Goal: Task Accomplishment & Management: Manage account settings

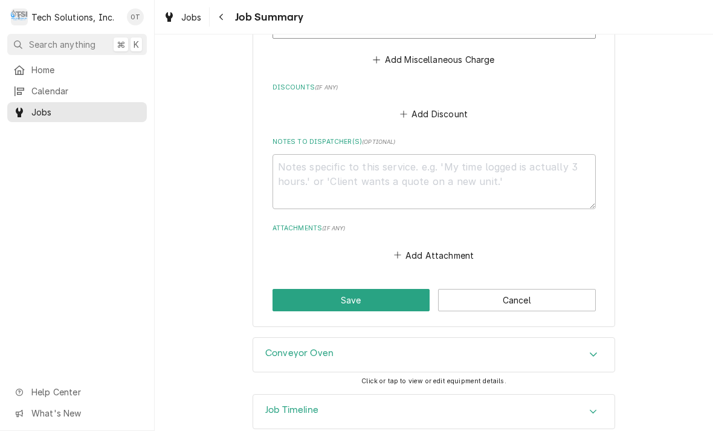
scroll to position [1211, 0]
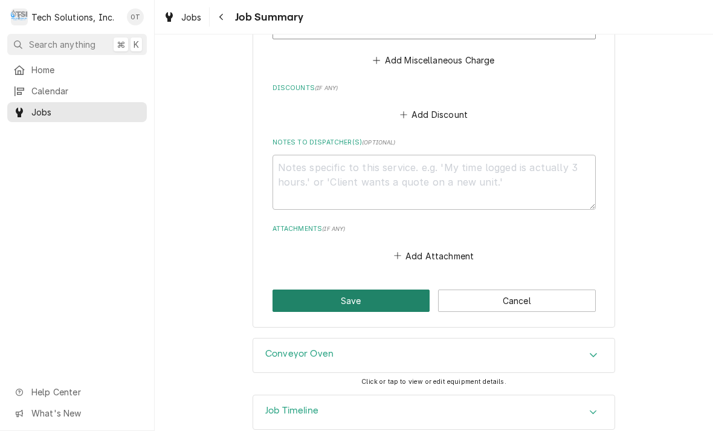
click at [351, 290] on button "Save" at bounding box center [352, 301] width 158 height 22
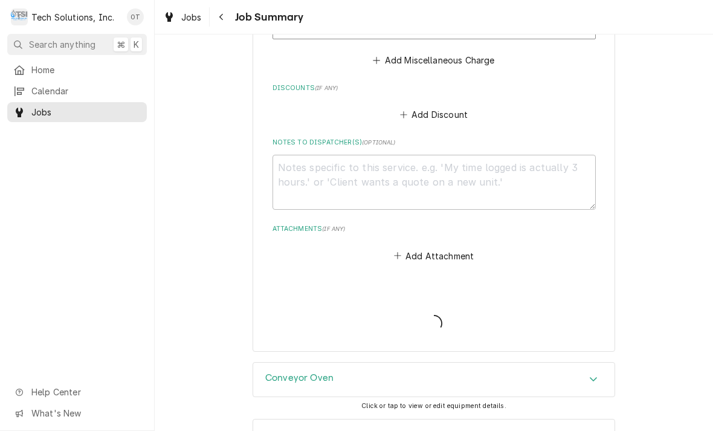
type textarea "x"
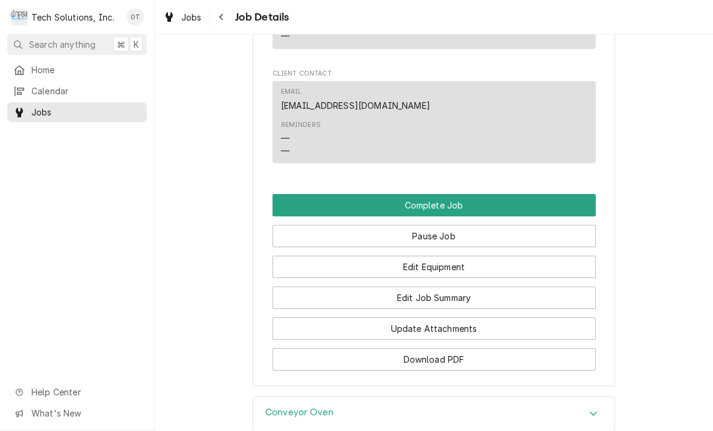
scroll to position [1309, 0]
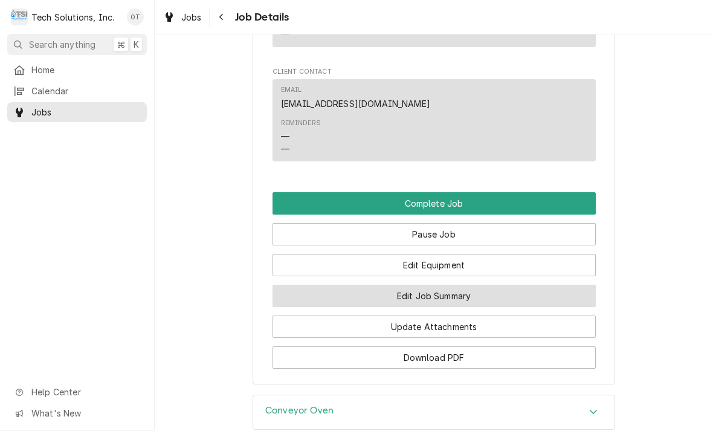
click at [414, 285] on button "Edit Job Summary" at bounding box center [434, 296] width 323 height 22
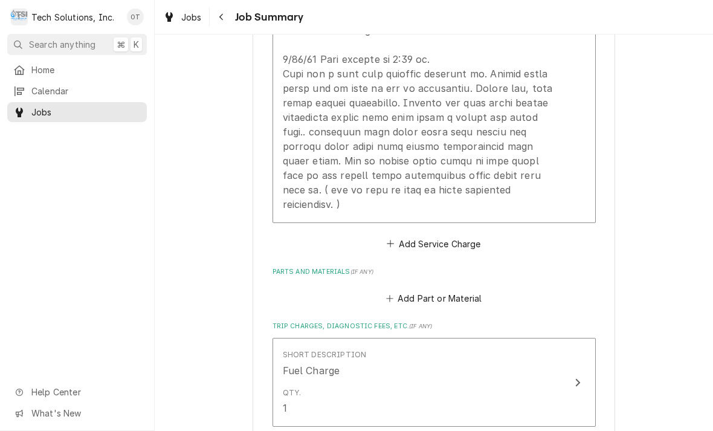
scroll to position [822, 0]
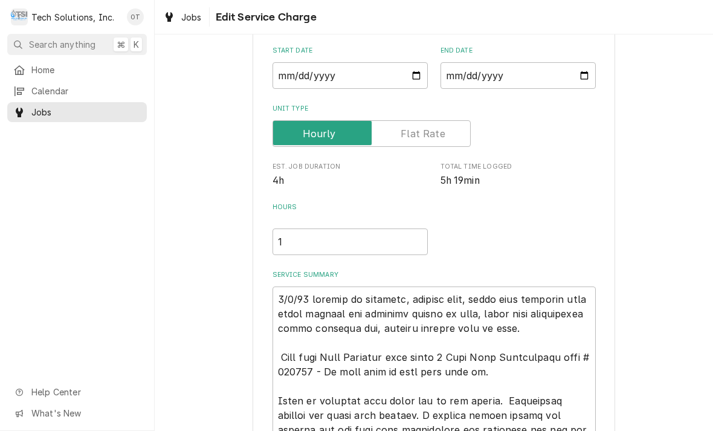
type textarea "x"
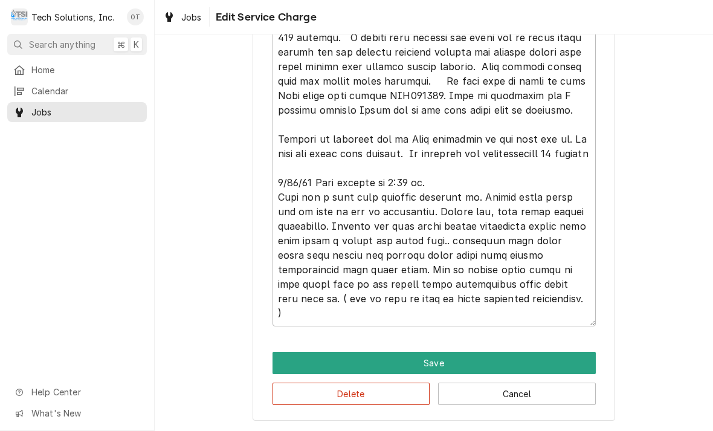
scroll to position [547, 0]
click at [502, 306] on textarea "Service Summary" at bounding box center [434, 89] width 323 height 476
type textarea "8/4/25 arrived at location, checked unit, found unit shutting down after runnin…"
type textarea "x"
type textarea "[DATE] arrived at location, checked unit, found unit shutting down after runnin…"
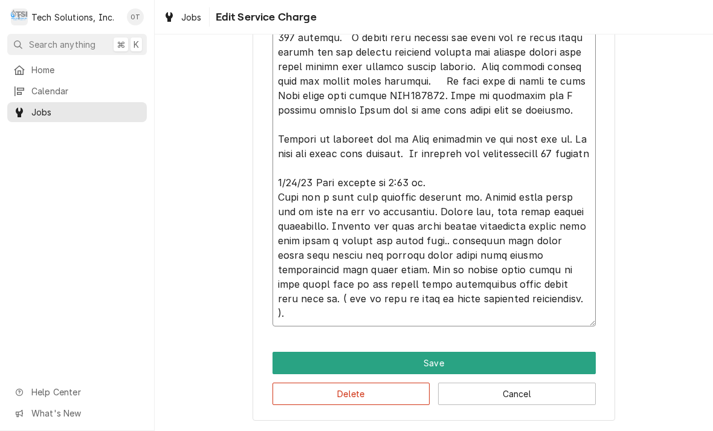
type textarea "x"
type textarea "[DATE] arrived at location, checked unit, found unit shutting down after runnin…"
type textarea "x"
type textarea "[DATE] arrived at location, checked unit, found unit shutting down after runnin…"
type textarea "x"
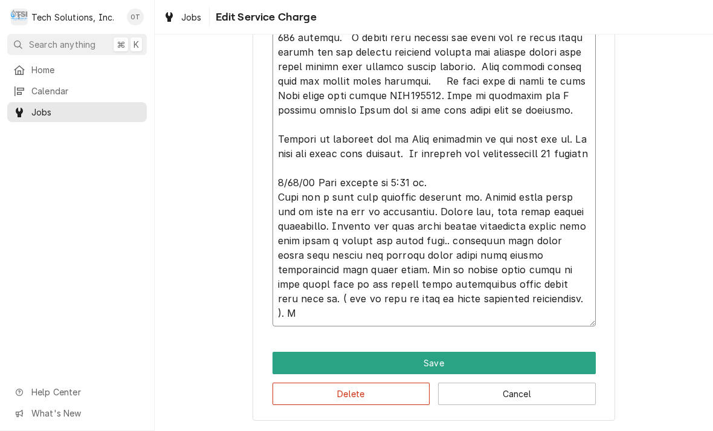
type textarea "[DATE] arrived at location, checked unit, found unit shutting down after runnin…"
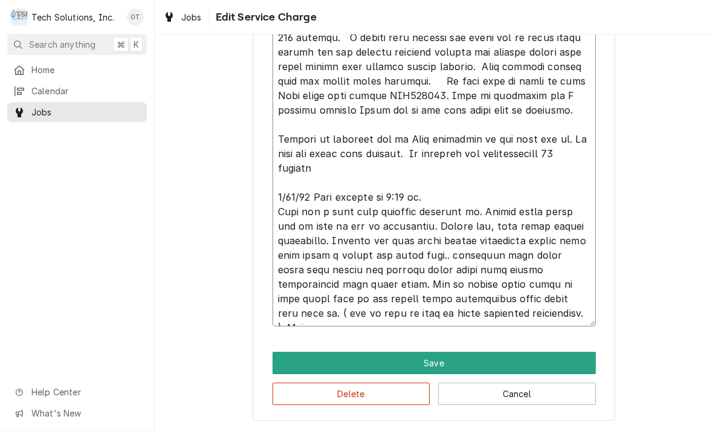
type textarea "x"
type textarea "[DATE] arrived at location, checked unit, found unit shutting down after runnin…"
type textarea "x"
type textarea "8/4/25 arrived at location, checked unit, found unit shutting down after runnin…"
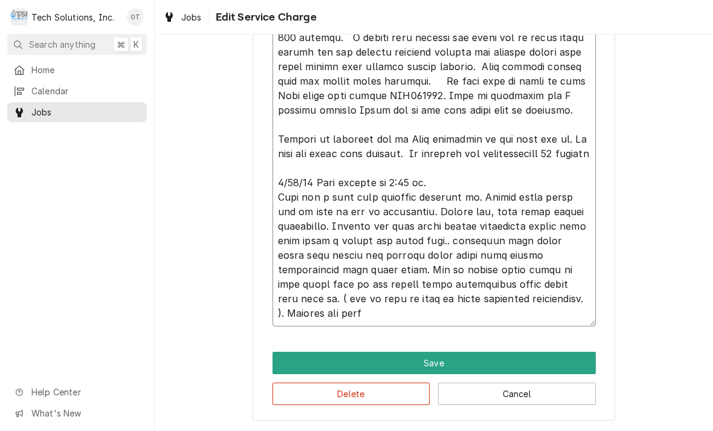
type textarea "x"
type textarea "8/4/25 arrived at location, checked unit, found unit shutting down after runnin…"
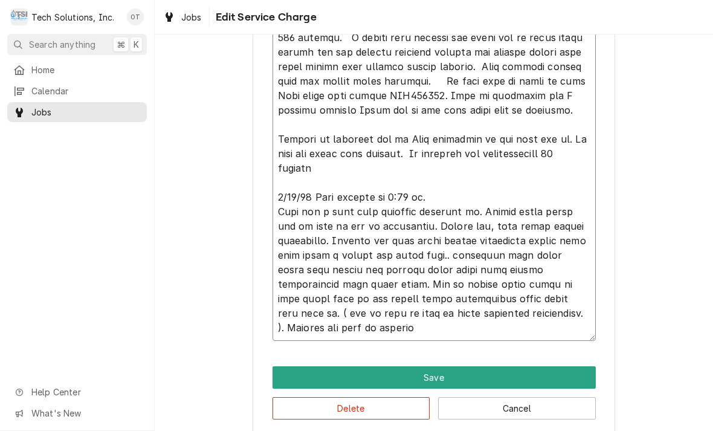
type textarea "x"
type textarea "8/4/25 arrived at location, checked unit, found unit shutting down after runnin…"
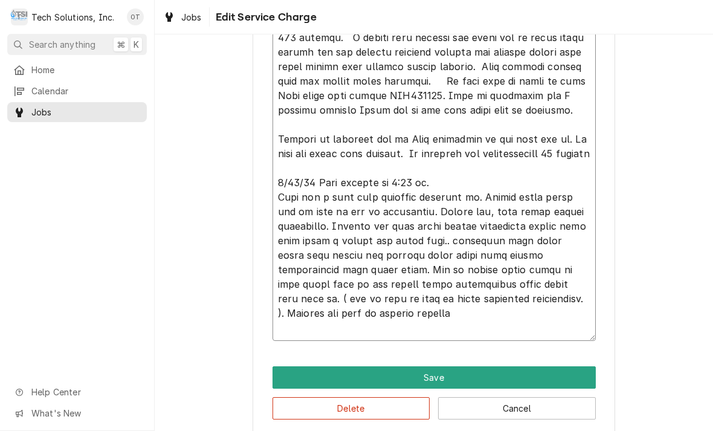
type textarea "x"
type textarea "8/4/25 arrived at location, checked unit, found unit shutting down after runnin…"
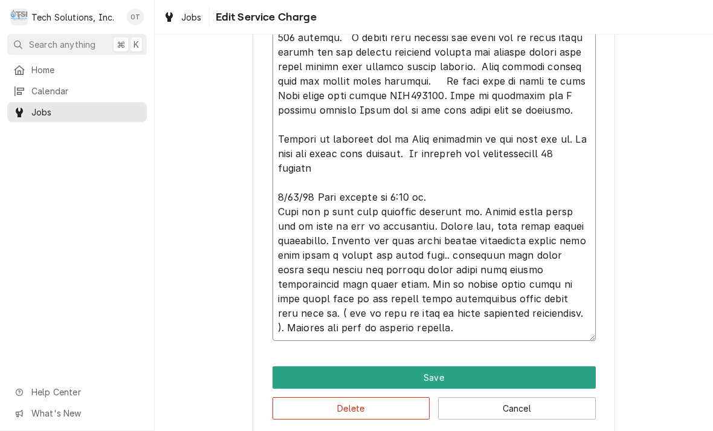
type textarea "x"
type textarea "8/4/25 arrived at location, checked unit, found unit shutting down after runnin…"
type textarea "x"
type textarea "8/4/25 arrived at location, checked unit, found unit shutting down after runnin…"
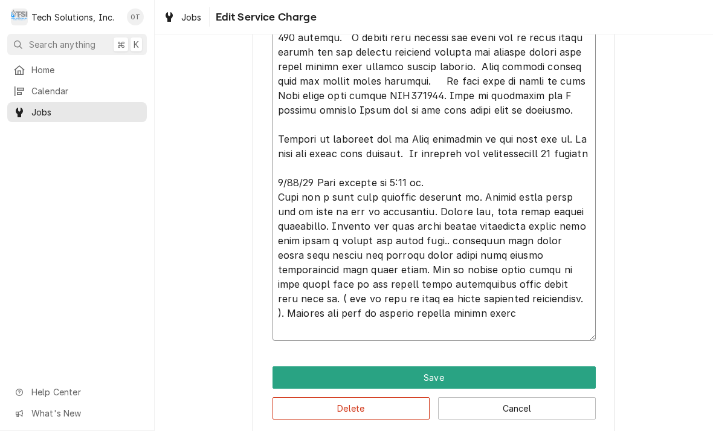
type textarea "x"
type textarea "8/4/25 arrived at location, checked unit, found unit shutting down after runnin…"
type textarea "x"
type textarea "8/4/25 arrived at location, checked unit, found unit shutting down after runnin…"
type textarea "x"
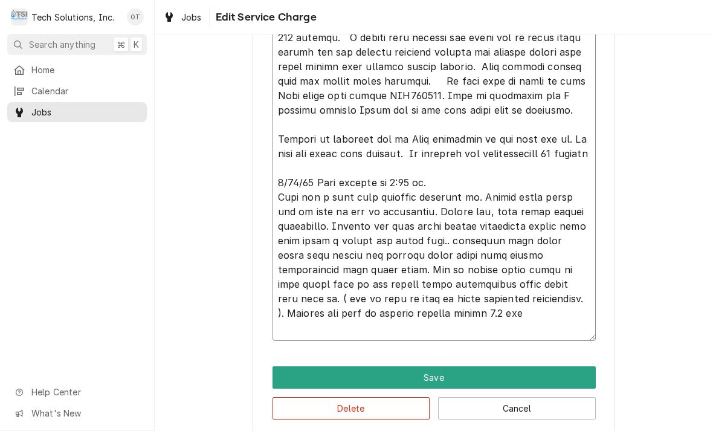
type textarea "8/4/25 arrived at location, checked unit, found unit shutting down after runnin…"
type textarea "x"
type textarea "8/4/25 arrived at location, checked unit, found unit shutting down after runnin…"
type textarea "x"
type textarea "8/4/25 arrived at location, checked unit, found unit shutting down after runnin…"
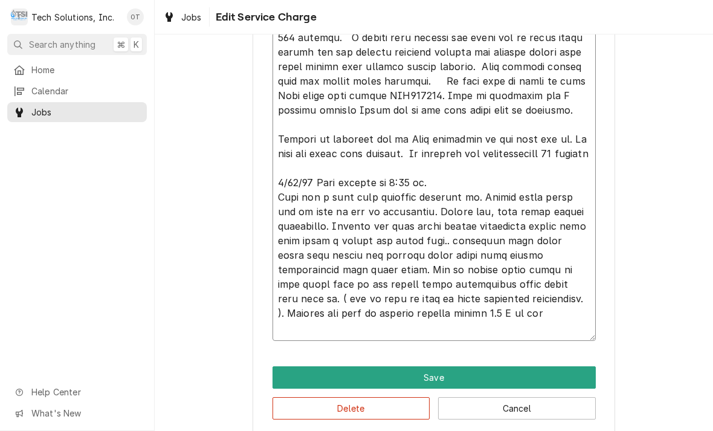
type textarea "x"
type textarea "8/4/25 arrived at location, checked unit, found unit shutting down after runnin…"
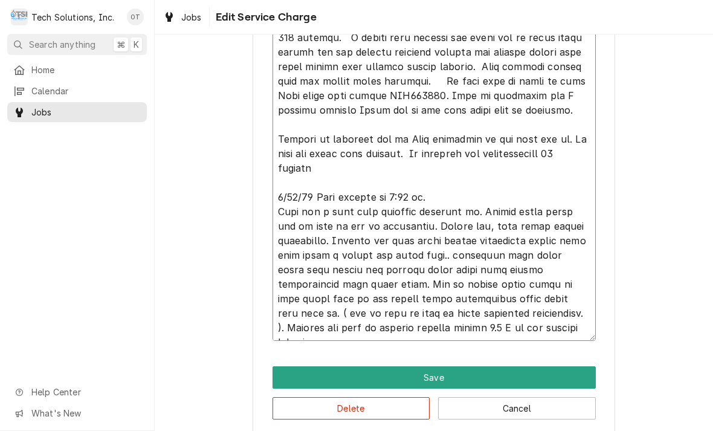
type textarea "x"
type textarea "8/4/25 arrived at location, checked unit, found unit shutting down after runnin…"
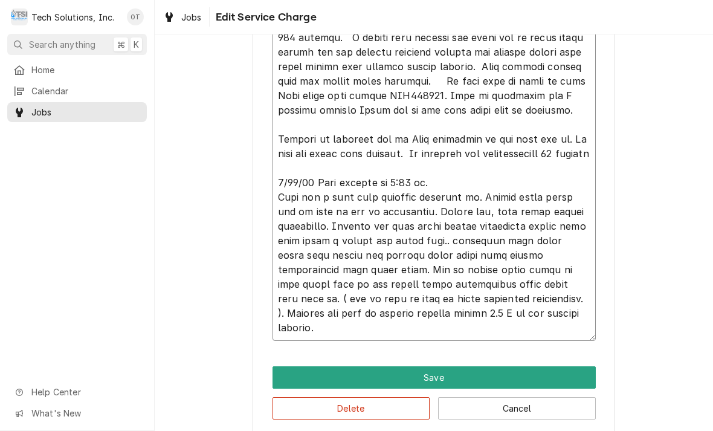
type textarea "x"
type textarea "8/4/25 arrived at location, checked unit, found unit shutting down after runnin…"
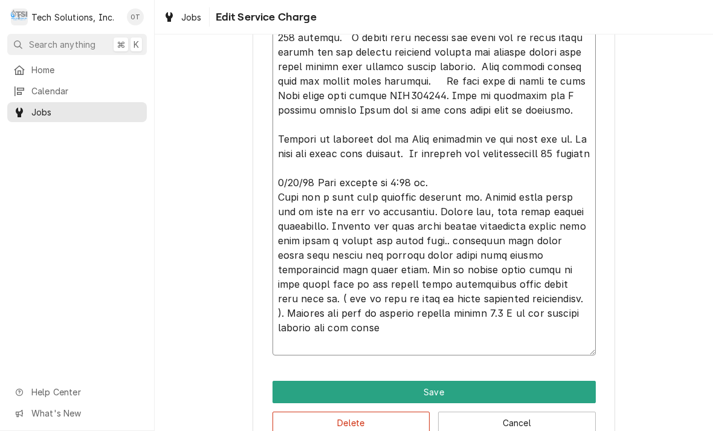
type textarea "x"
type textarea "8/4/25 arrived at location, checked unit, found unit shutting down after runnin…"
type textarea "x"
type textarea "8/4/25 arrived at location, checked unit, found unit shutting down after runnin…"
type textarea "x"
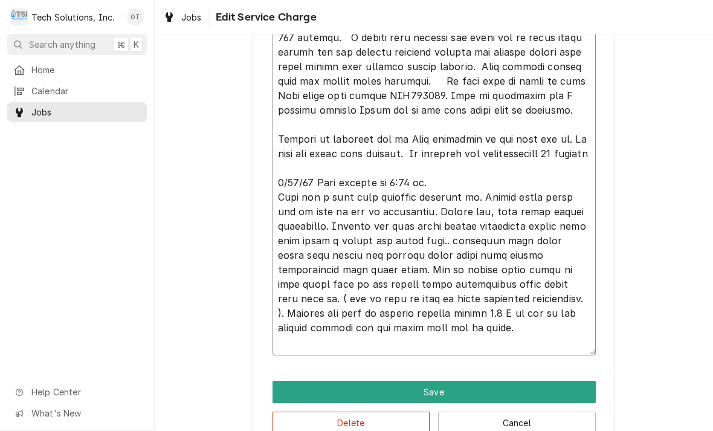
type textarea "8/4/25 arrived at location, checked unit, found unit shutting down after runnin…"
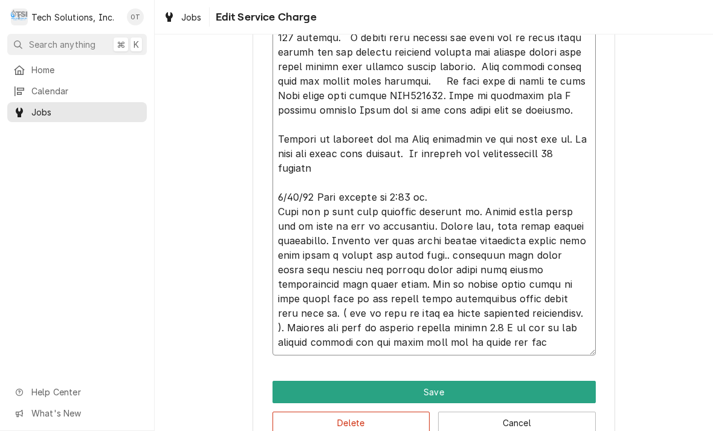
type textarea "x"
type textarea "8/4/25 arrived at location, checked unit, found unit shutting down after runnin…"
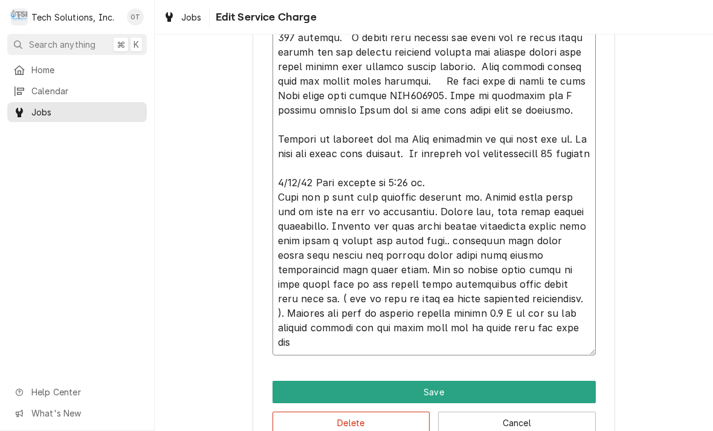
type textarea "x"
type textarea "8/4/25 arrived at location, checked unit, found unit shutting down after runnin…"
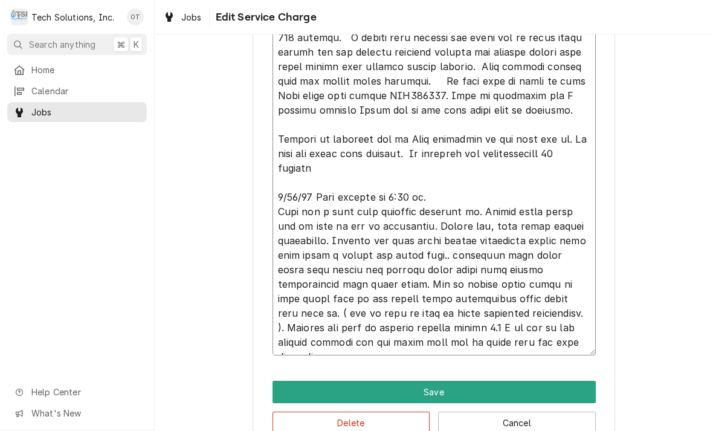
type textarea "x"
type textarea "8/4/25 arrived at location, checked unit, found unit shutting down after runnin…"
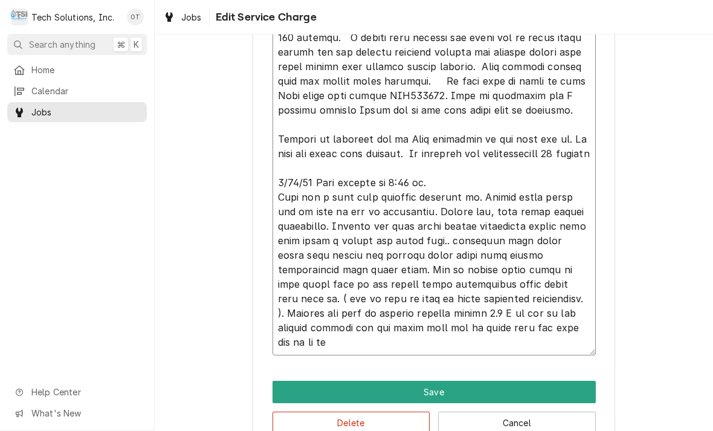
type textarea "x"
type textarea "8/4/25 arrived at location, checked unit, found unit shutting down after runnin…"
type textarea "x"
type textarea "8/4/25 arrived at location, checked unit, found unit shutting down after runnin…"
type textarea "x"
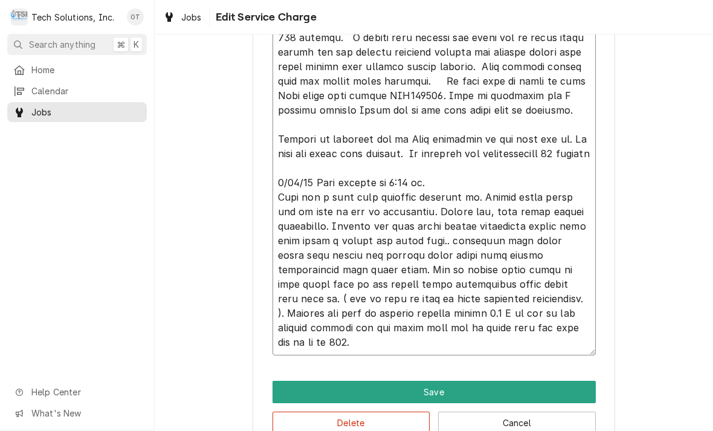
type textarea "8/4/25 arrived at location, checked unit, found unit shutting down after runnin…"
type textarea "x"
type textarea "8/4/25 arrived at location, checked unit, found unit shutting down after runnin…"
type textarea "x"
type textarea "8/4/25 arrived at location, checked unit, found unit shutting down after runnin…"
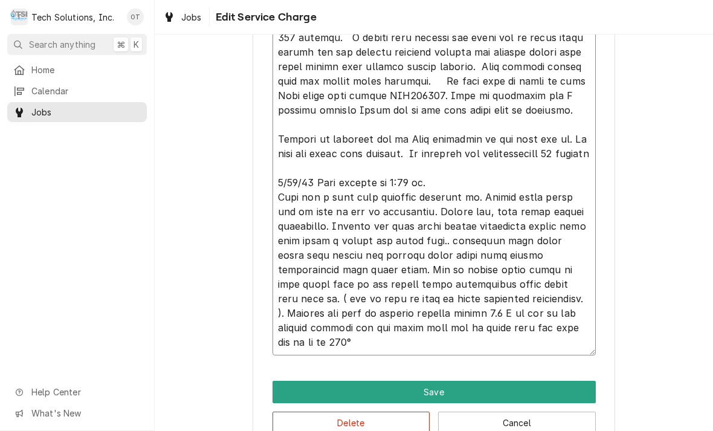
type textarea "x"
type textarea "8/4/25 arrived at location, checked unit, found unit shutting down after runnin…"
type textarea "x"
type textarea "8/4/25 arrived at location, checked unit, found unit shutting down after runnin…"
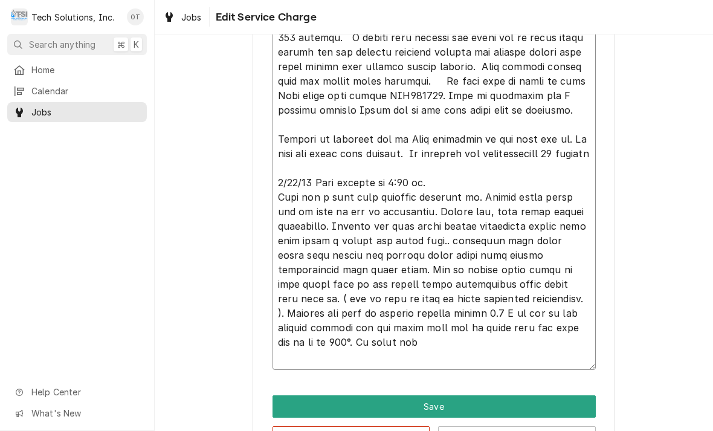
type textarea "x"
type textarea "8/4/25 arrived at location, checked unit, found unit shutting down after runnin…"
type textarea "x"
type textarea "8/4/25 arrived at location, checked unit, found unit shutting down after runnin…"
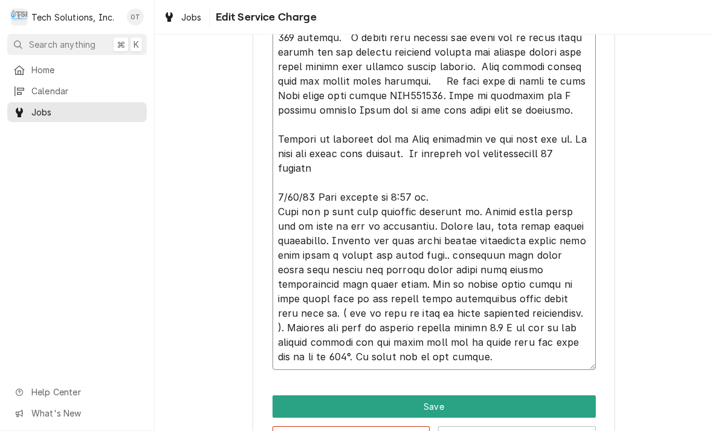
type textarea "x"
type textarea "8/4/25 arrived at location, checked unit, found unit shutting down after runnin…"
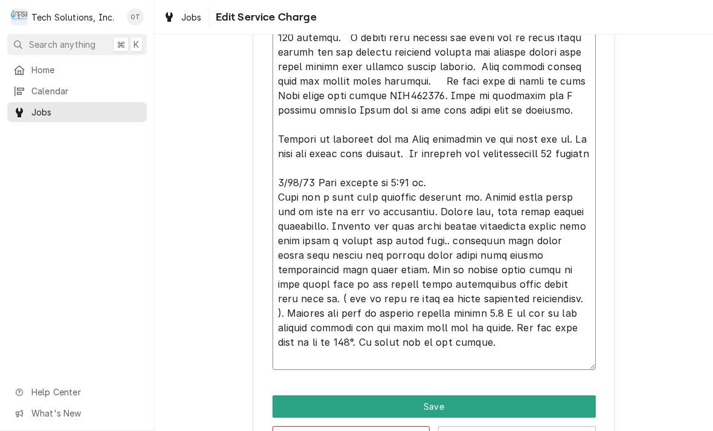
type textarea "x"
type textarea "8/4/25 arrived at location, checked unit, found unit shutting down after runnin…"
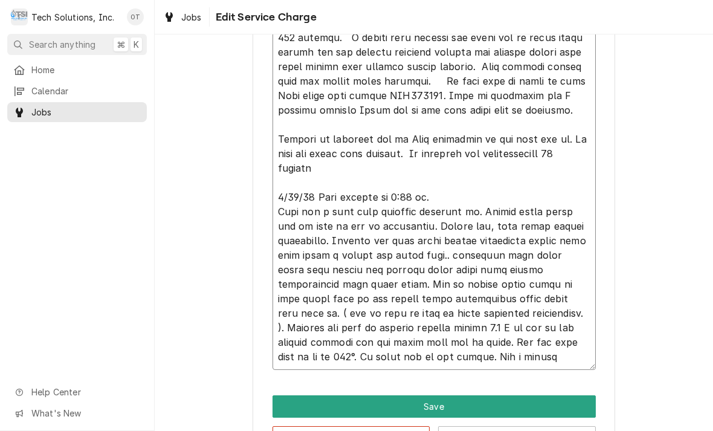
type textarea "x"
type textarea "8/4/25 arrived at location, checked unit, found unit shutting down after runnin…"
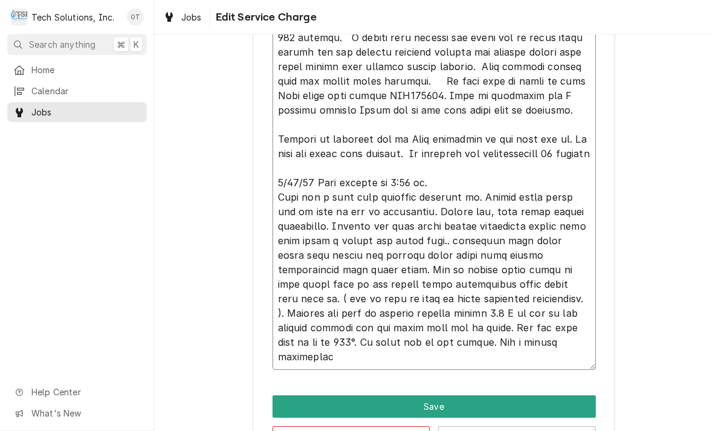
type textarea "x"
type textarea "8/4/25 arrived at location, checked unit, found unit shutting down after runnin…"
type textarea "x"
type textarea "8/4/25 arrived at location, checked unit, found unit shutting down after runnin…"
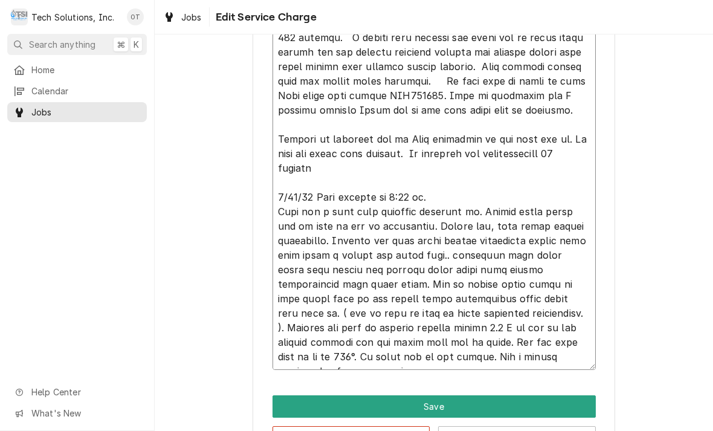
type textarea "x"
type textarea "8/4/25 arrived at location, checked unit, found unit shutting down after runnin…"
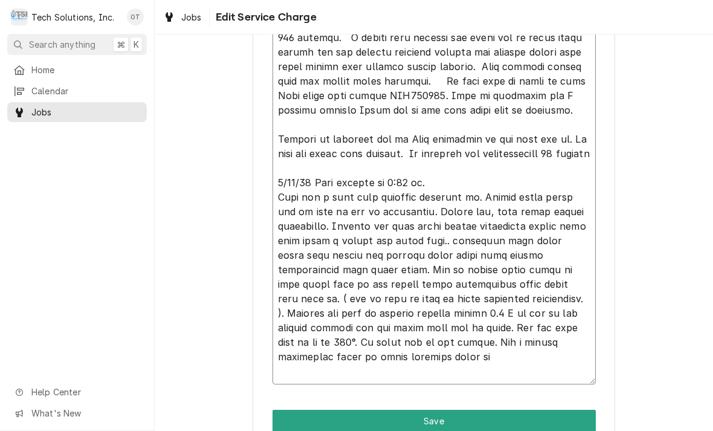
type textarea "x"
type textarea "8/4/25 arrived at location, checked unit, found unit shutting down after runnin…"
type textarea "x"
type textarea "8/4/25 arrived at location, checked unit, found unit shutting down after runnin…"
type textarea "x"
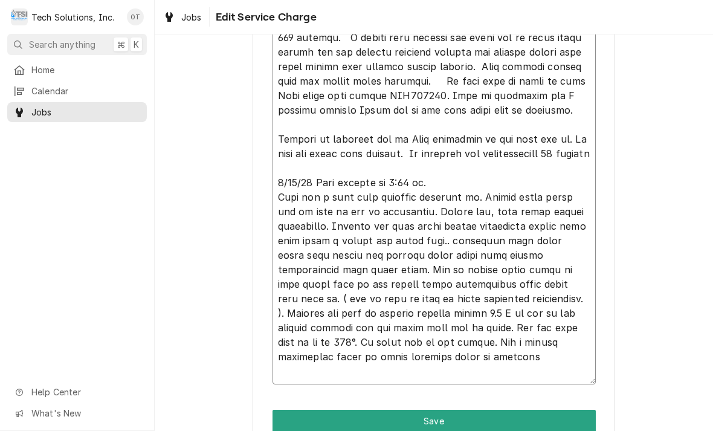
type textarea "8/4/25 arrived at location, checked unit, found unit shutting down after runnin…"
type textarea "x"
type textarea "8/4/25 arrived at location, checked unit, found unit shutting down after runnin…"
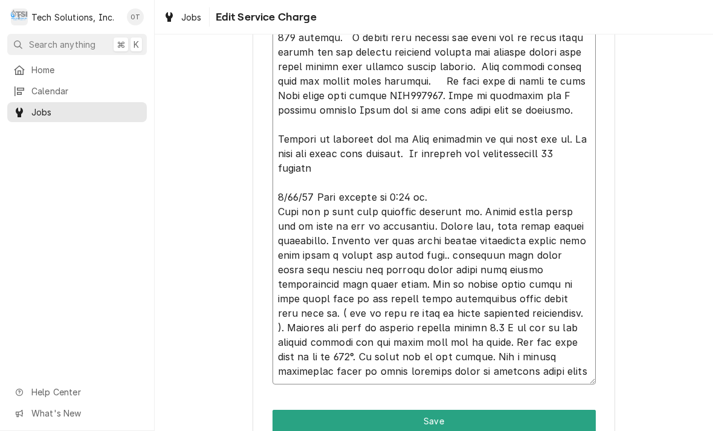
type textarea "x"
type textarea "8/4/25 arrived at location, checked unit, found unit shutting down after runnin…"
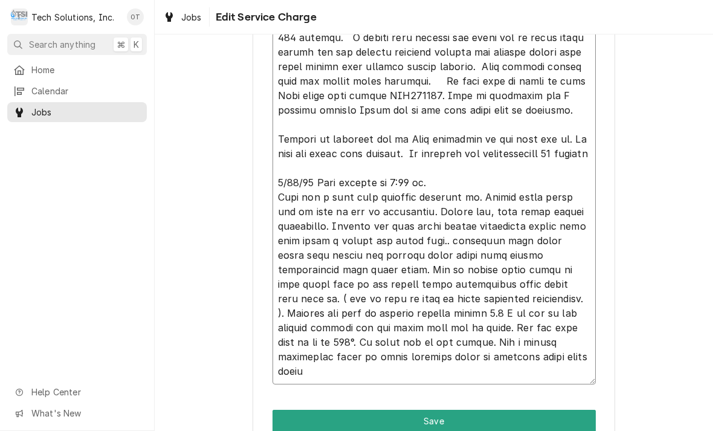
type textarea "x"
type textarea "8/4/25 arrived at location, checked unit, found unit shutting down after runnin…"
type textarea "x"
type textarea "8/4/25 arrived at location, checked unit, found unit shutting down after runnin…"
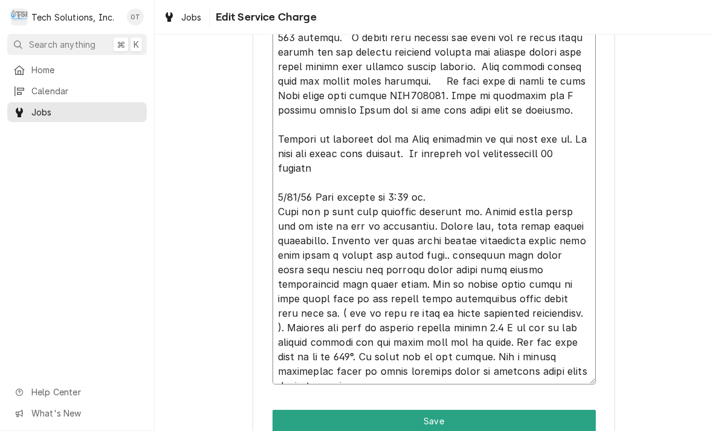
type textarea "x"
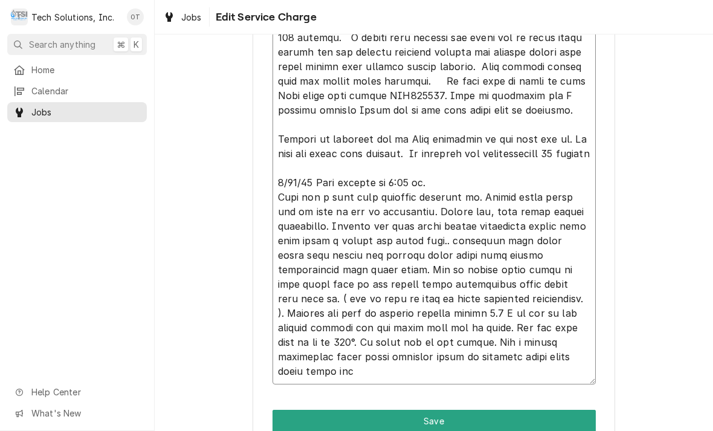
type textarea "8/4/25 arrived at location, checked unit, found unit shutting down after runnin…"
type textarea "x"
type textarea "8/4/25 arrived at location, checked unit, found unit shutting down after runnin…"
type textarea "x"
type textarea "8/4/25 arrived at location, checked unit, found unit shutting down after runnin…"
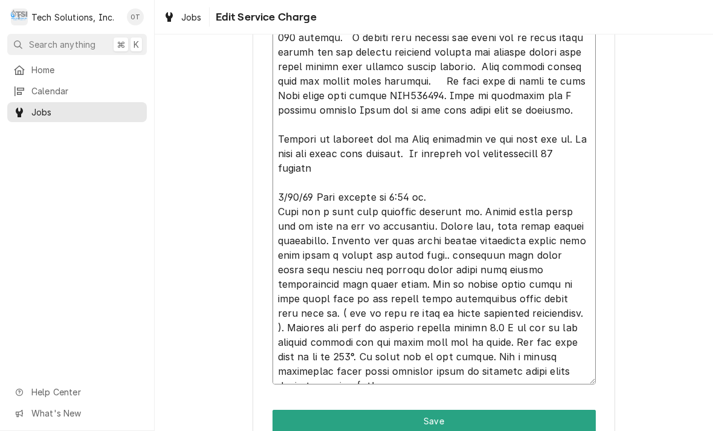
type textarea "x"
type textarea "8/4/25 arrived at location, checked unit, found unit shutting down after runnin…"
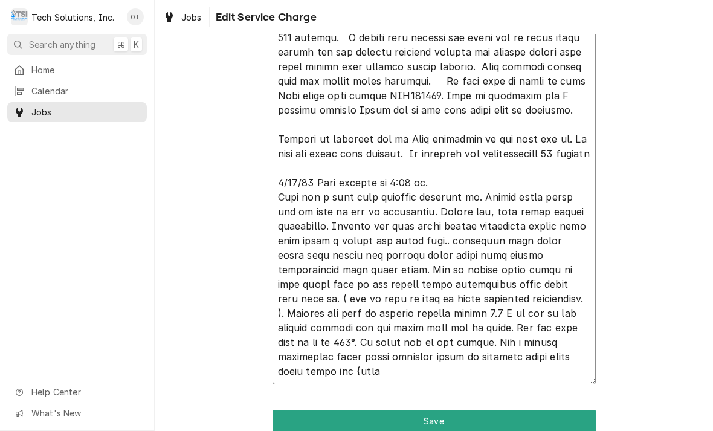
type textarea "x"
type textarea "8/4/25 arrived at location, checked unit, found unit shutting down after runnin…"
type textarea "x"
type textarea "8/4/25 arrived at location, checked unit, found unit shutting down after runnin…"
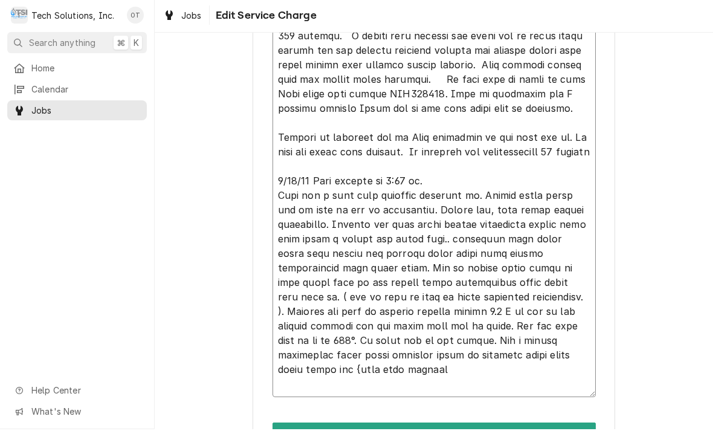
type textarea "x"
type textarea "8/4/25 arrived at location, checked unit, found unit shutting down after runnin…"
type textarea "x"
type textarea "8/4/25 arrived at location, checked unit, found unit shutting down after runnin…"
type textarea "x"
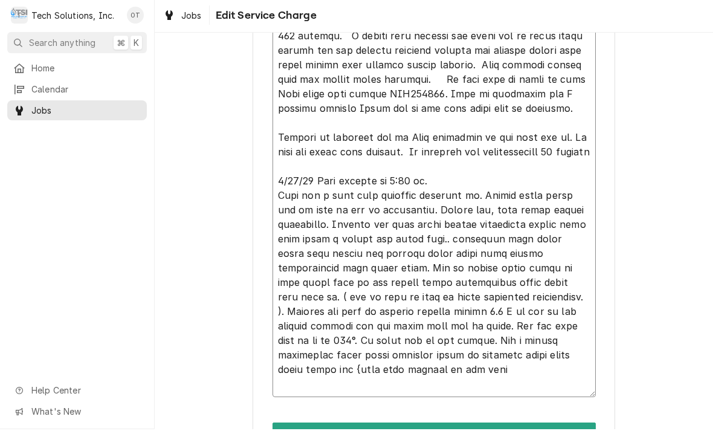
type textarea "8/4/25 arrived at location, checked unit, found unit shutting down after runnin…"
type textarea "x"
type textarea "8/4/25 arrived at location, checked unit, found unit shutting down after runnin…"
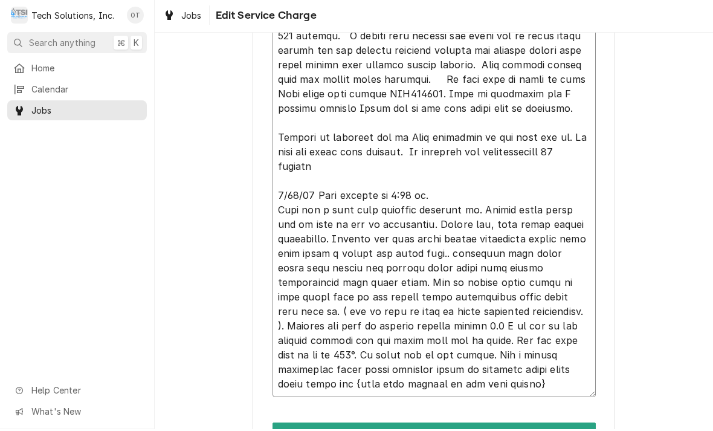
type textarea "x"
type textarea "8/4/25 arrived at location, checked unit, found unit shutting down after runnin…"
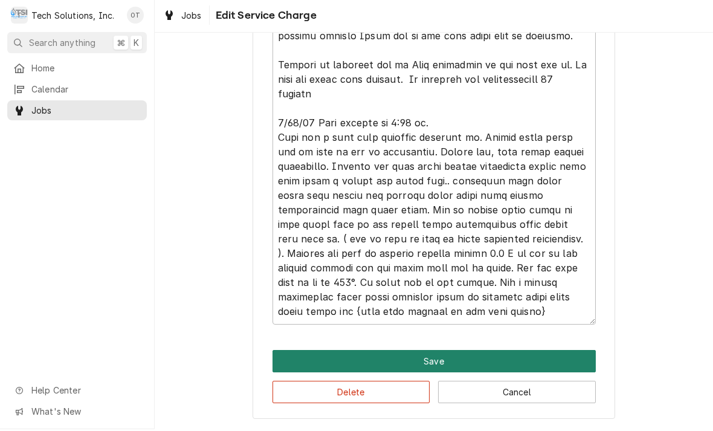
click at [437, 357] on button "Save" at bounding box center [434, 363] width 323 height 22
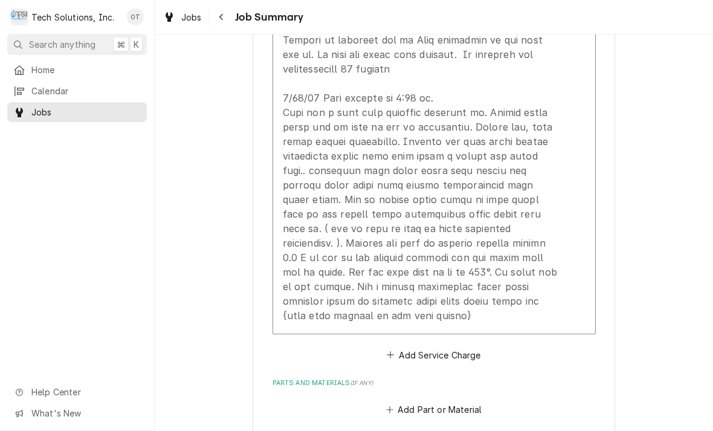
scroll to position [784, 0]
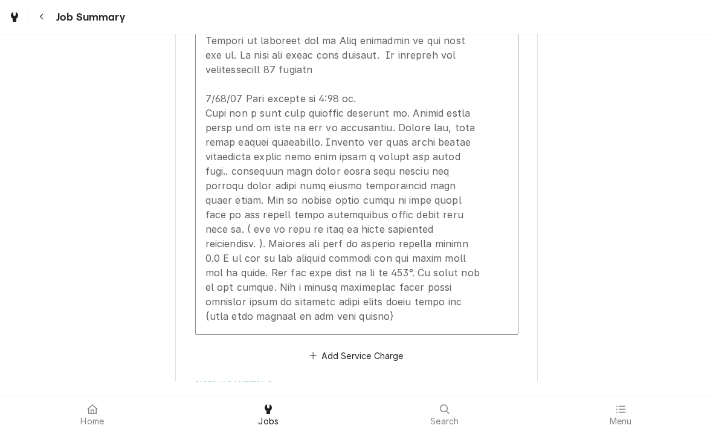
type textarea "x"
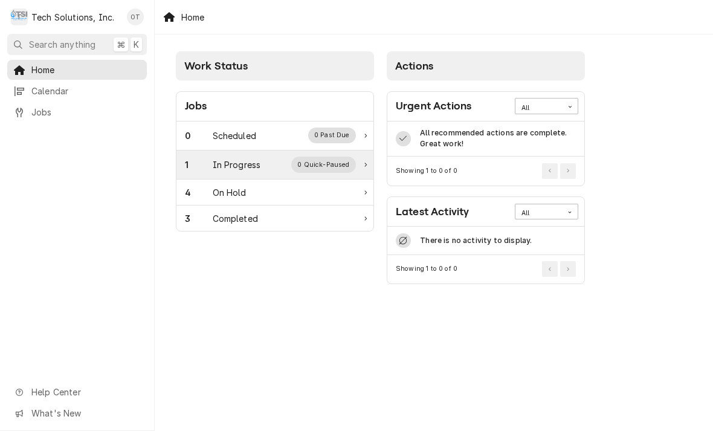
click at [238, 160] on div "In Progress" at bounding box center [237, 164] width 48 height 13
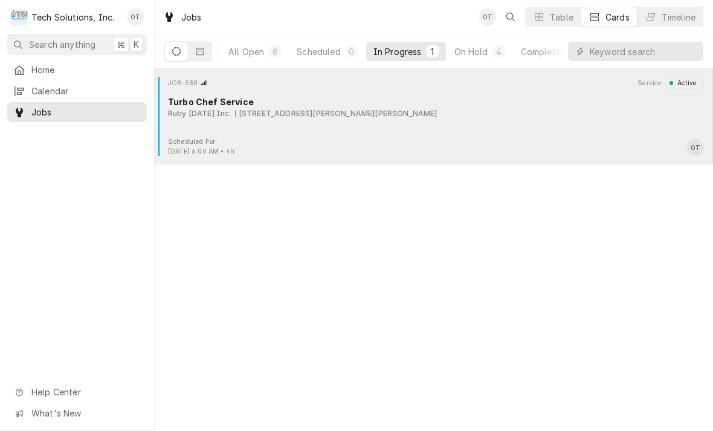
click at [314, 116] on div "2082 Harper Rd, Beckley, WV 25801" at bounding box center [336, 113] width 202 height 11
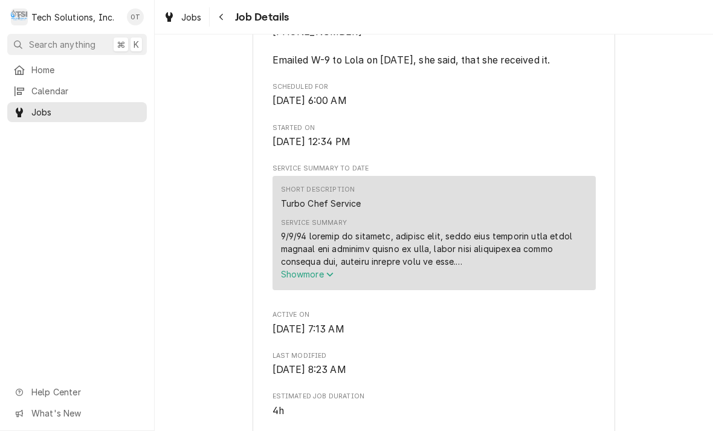
scroll to position [569, 0]
click at [329, 270] on icon "Service Summary" at bounding box center [329, 274] width 7 height 8
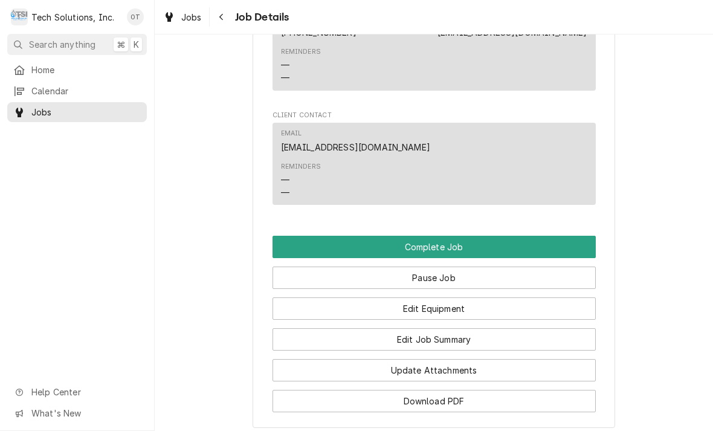
scroll to position [1596, 0]
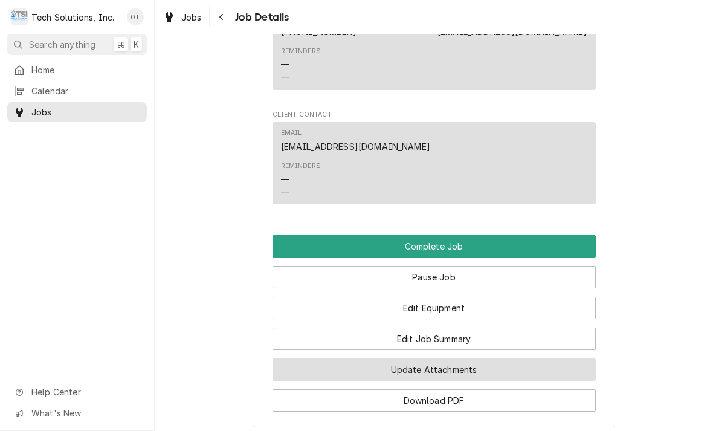
click at [438, 358] on button "Update Attachments" at bounding box center [434, 369] width 323 height 22
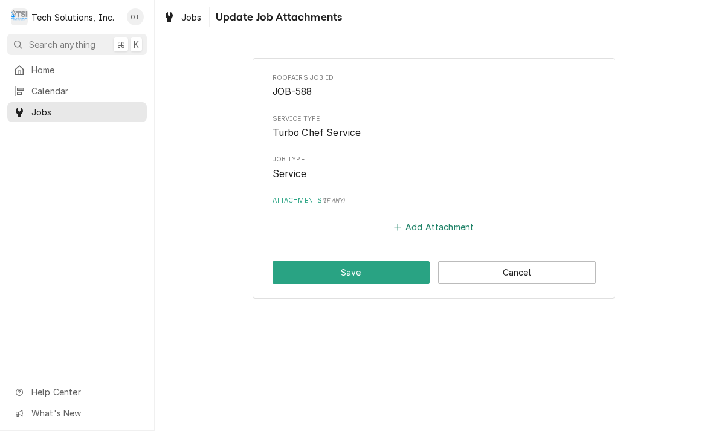
click at [437, 227] on button "Add Attachment" at bounding box center [434, 227] width 85 height 17
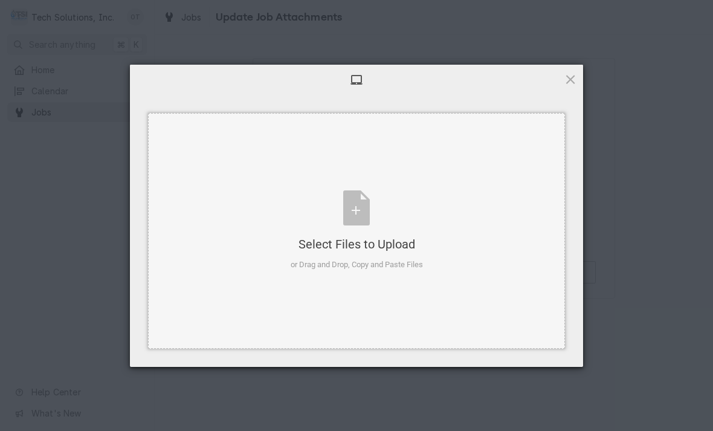
click at [352, 216] on div "Select Files to Upload or Drag and Drop, Copy and Paste Files" at bounding box center [357, 230] width 132 height 80
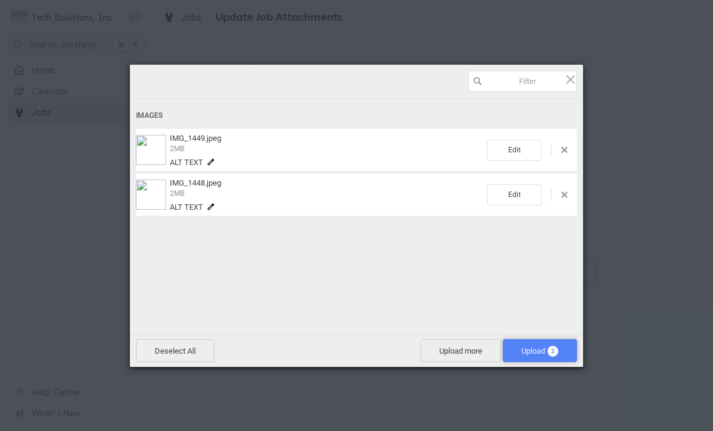
click at [532, 347] on span "Upload 2" at bounding box center [540, 350] width 37 height 9
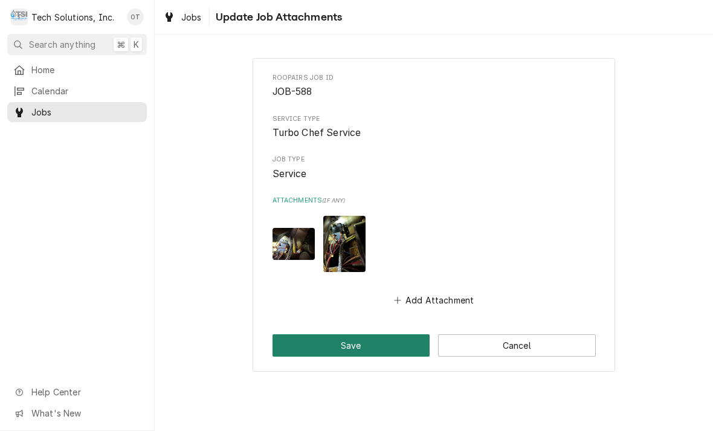
click at [356, 338] on button "Save" at bounding box center [352, 345] width 158 height 22
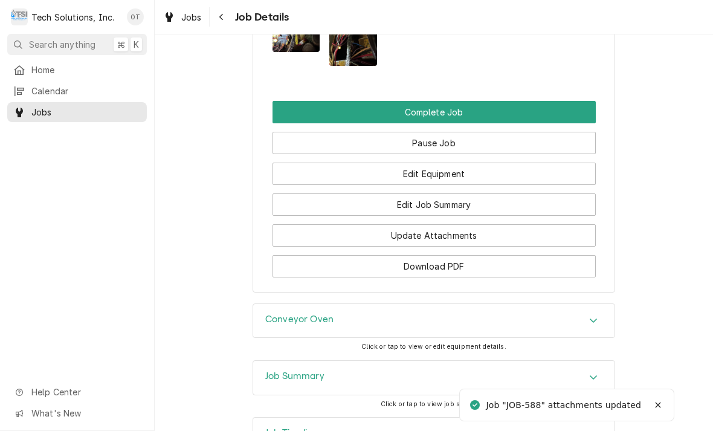
scroll to position [1497, 0]
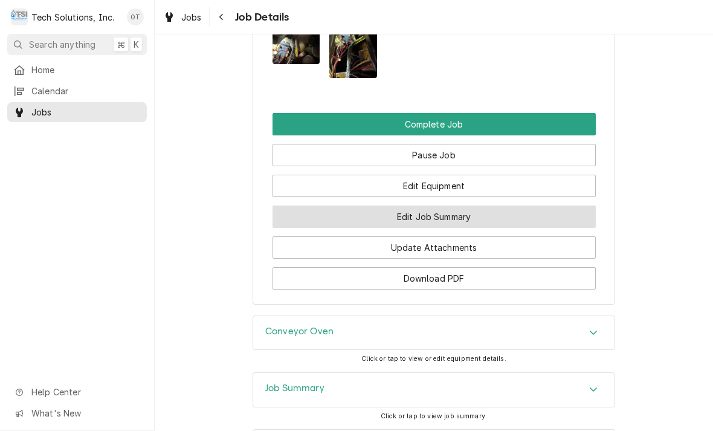
click at [430, 205] on button "Edit Job Summary" at bounding box center [434, 216] width 323 height 22
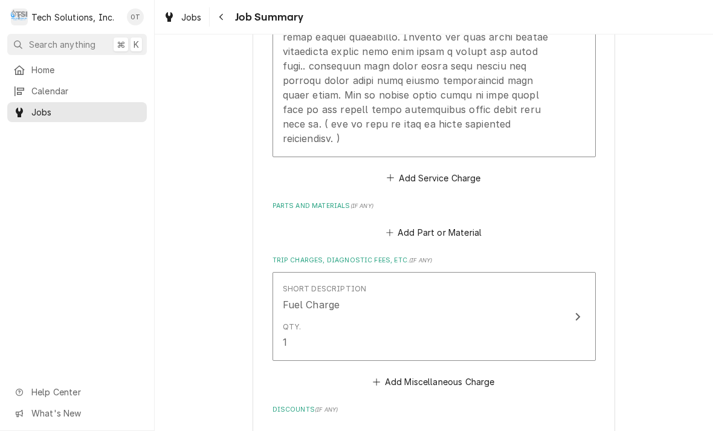
scroll to position [881, 0]
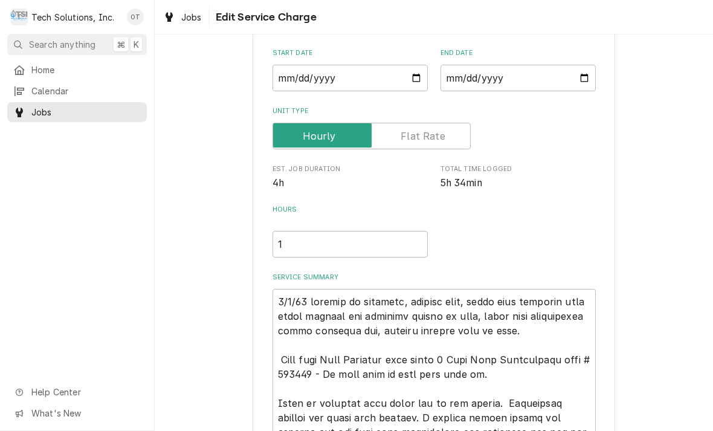
type textarea "x"
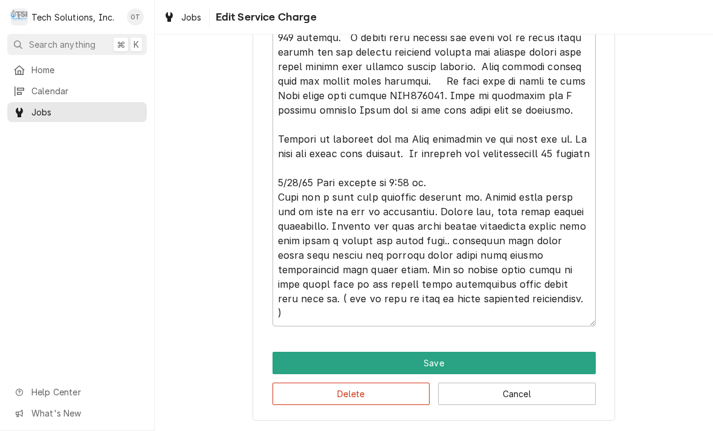
scroll to position [547, 0]
click at [496, 313] on textarea "Service Summary" at bounding box center [434, 89] width 323 height 476
type textarea "[DATE] arrived at location, checked unit, found unit shutting down after runnin…"
type textarea "x"
type textarea "[DATE] arrived at location, checked unit, found unit shutting down after runnin…"
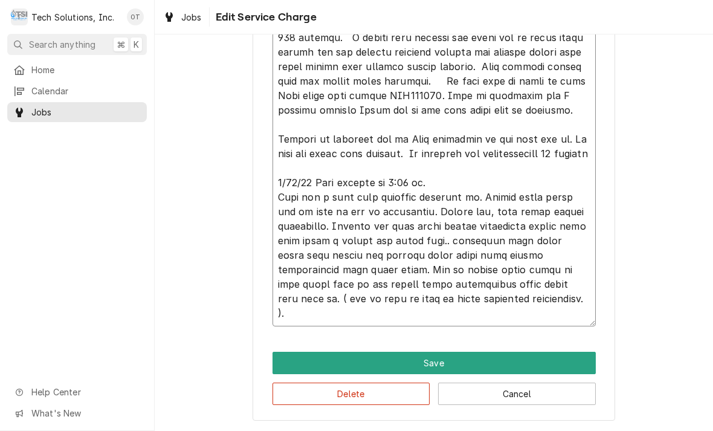
type textarea "x"
type textarea "[DATE] arrived at location, checked unit, found unit shutting down after runnin…"
type textarea "x"
type textarea "[DATE] arrived at location, checked unit, found unit shutting down after runnin…"
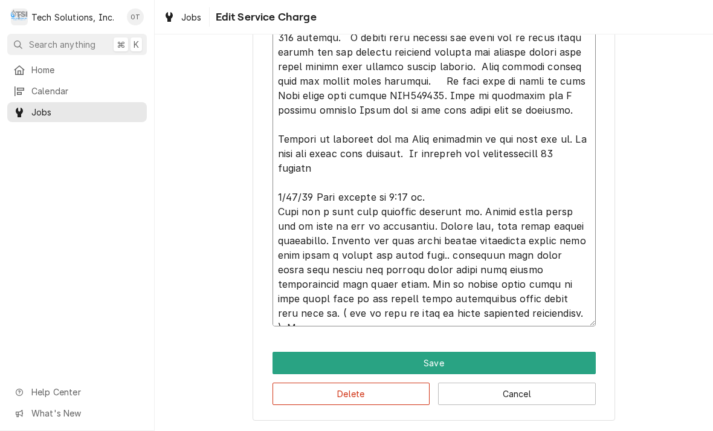
type textarea "x"
type textarea "[DATE] arrived at location, checked unit, found unit shutting down after runnin…"
type textarea "x"
type textarea "[DATE] arrived at location, checked unit, found unit shutting down after runnin…"
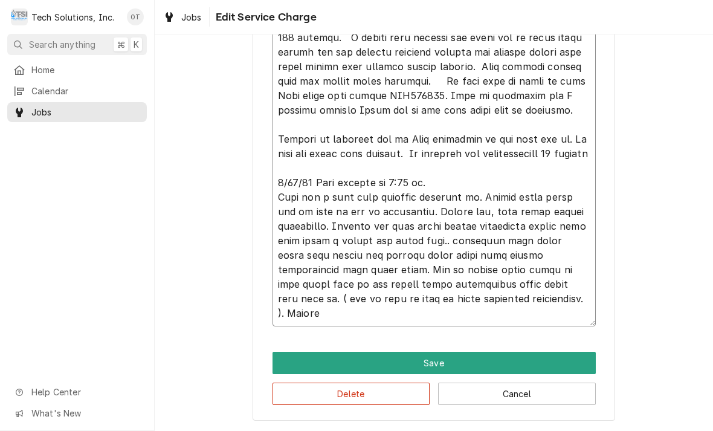
type textarea "x"
type textarea "8/4/25 arrived at location, checked unit, found unit shutting down after runnin…"
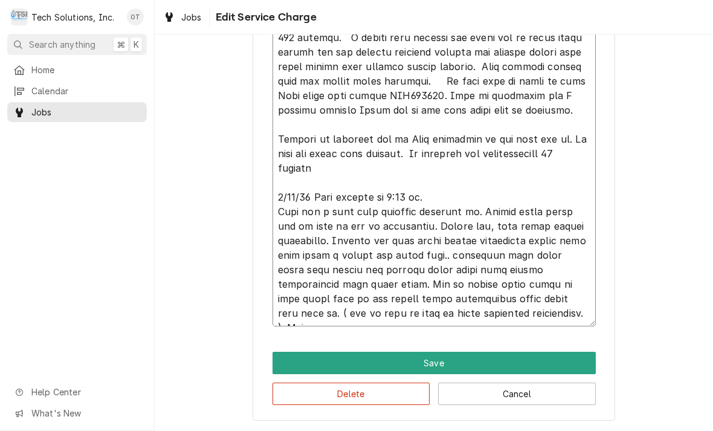
type textarea "x"
type textarea "8/4/25 arrived at location, checked unit, found unit shutting down after runnin…"
type textarea "x"
type textarea "8/4/25 arrived at location, checked unit, found unit shutting down after runnin…"
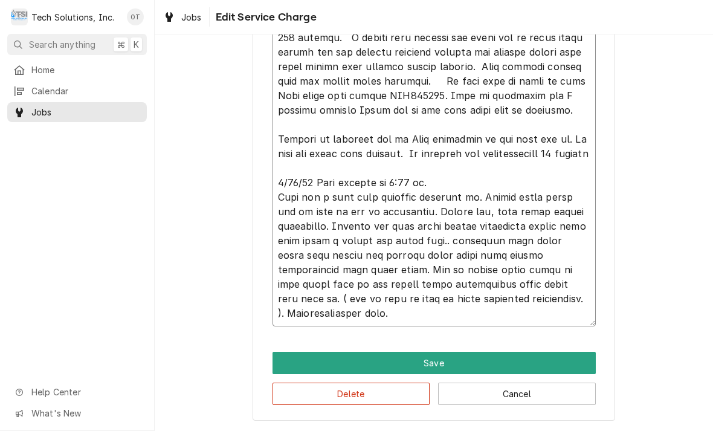
type textarea "x"
type textarea "8/4/25 arrived at location, checked unit, found unit shutting down after runnin…"
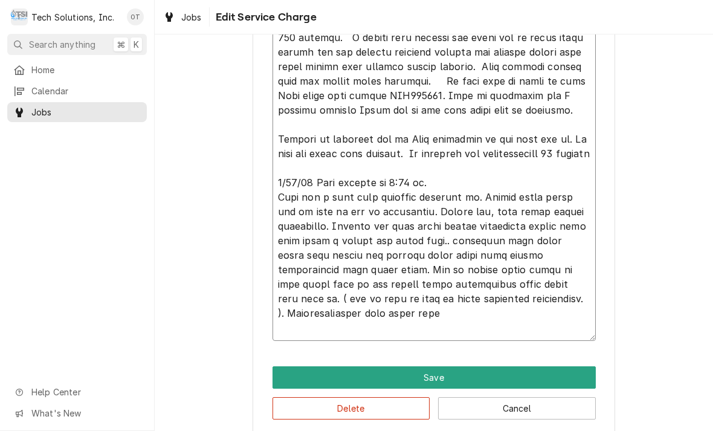
type textarea "x"
type textarea "8/4/25 arrived at location, checked unit, found unit shutting down after runnin…"
type textarea "x"
type textarea "8/4/25 arrived at location, checked unit, found unit shutting down after runnin…"
type textarea "x"
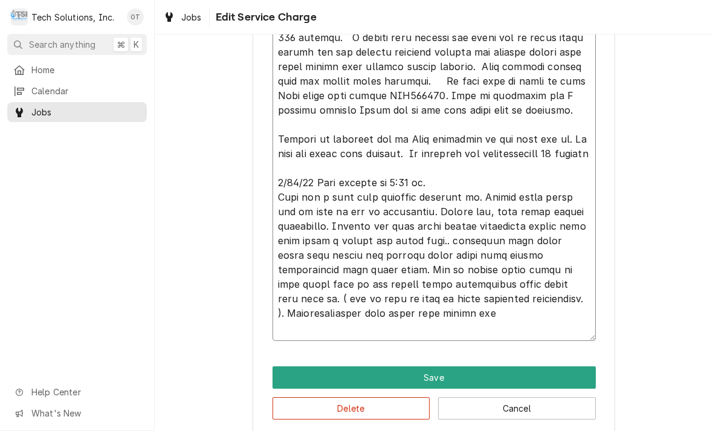
type textarea "8/4/25 arrived at location, checked unit, found unit shutting down after runnin…"
type textarea "x"
type textarea "8/4/25 arrived at location, checked unit, found unit shutting down after runnin…"
type textarea "x"
type textarea "8/4/25 arrived at location, checked unit, found unit shutting down after runnin…"
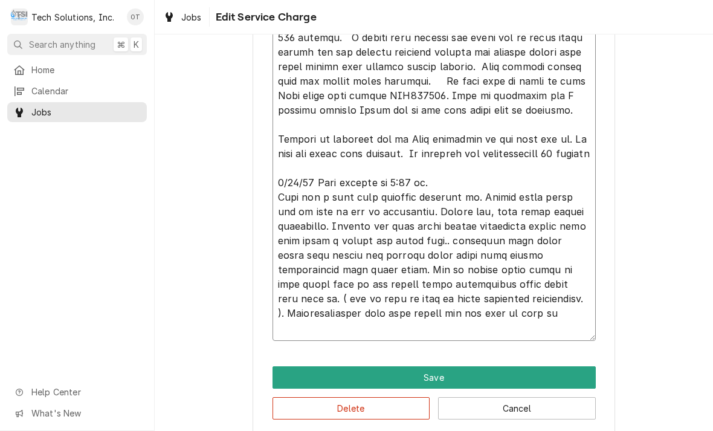
type textarea "x"
type textarea "8/4/25 arrived at location, checked unit, found unit shutting down after runnin…"
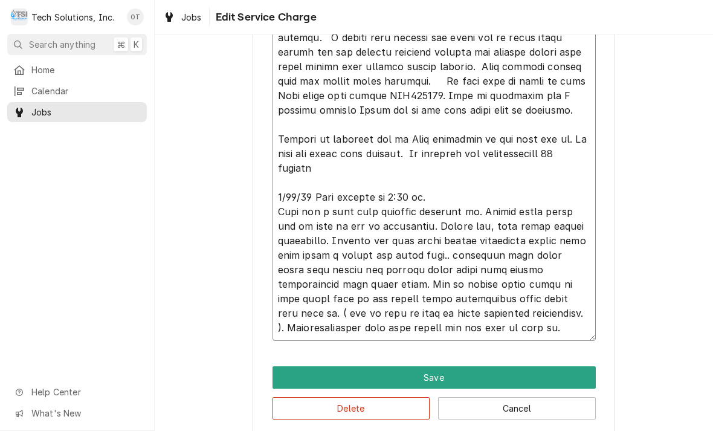
type textarea "x"
type textarea "8/4/25 arrived at location, checked unit, found unit shutting down after runnin…"
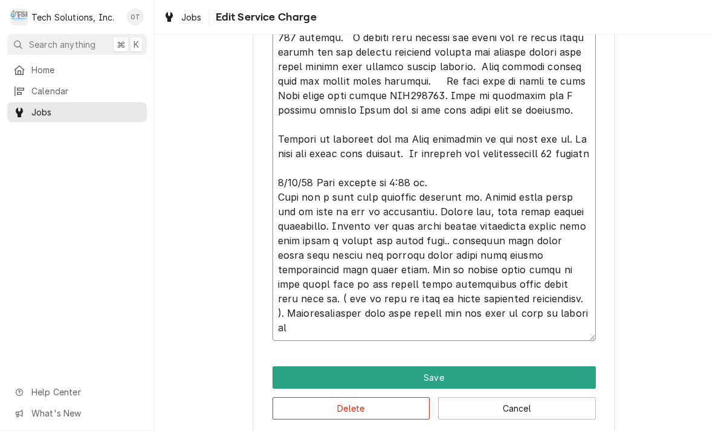
type textarea "x"
type textarea "8/4/25 arrived at location, checked unit, found unit shutting down after runnin…"
type textarea "x"
type textarea "8/4/25 arrived at location, checked unit, found unit shutting down after runnin…"
type textarea "x"
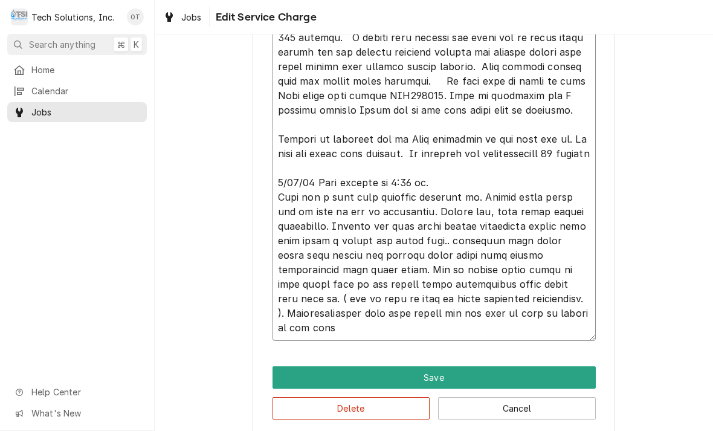
type textarea "8/4/25 arrived at location, checked unit, found unit shutting down after runnin…"
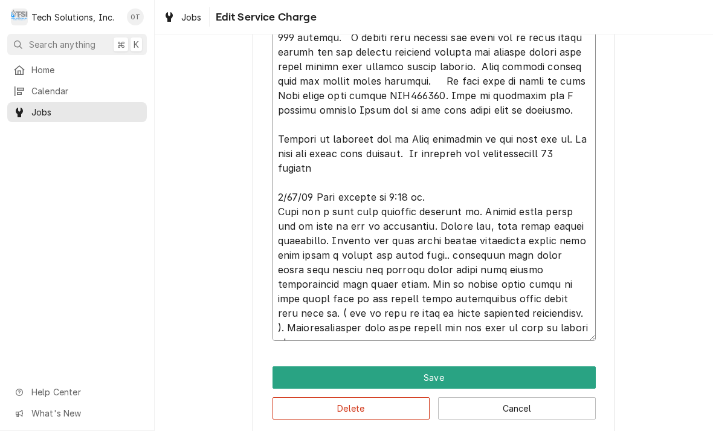
type textarea "x"
type textarea "8/4/25 arrived at location, checked unit, found unit shutting down after runnin…"
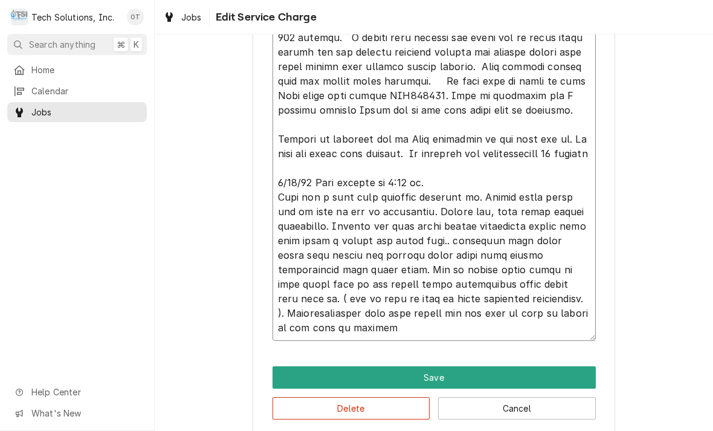
type textarea "x"
type textarea "8/4/25 arrived at location, checked unit, found unit shutting down after runnin…"
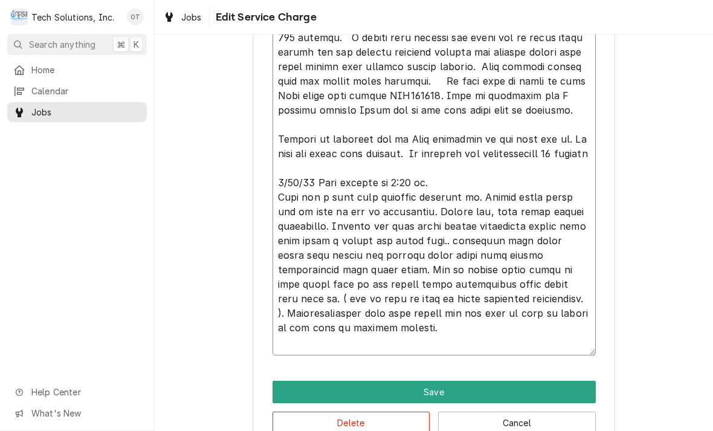
type textarea "x"
type textarea "8/4/25 arrived at location, checked unit, found unit shutting down after runnin…"
type textarea "x"
type textarea "8/4/25 arrived at location, checked unit, found unit shutting down after runnin…"
type textarea "x"
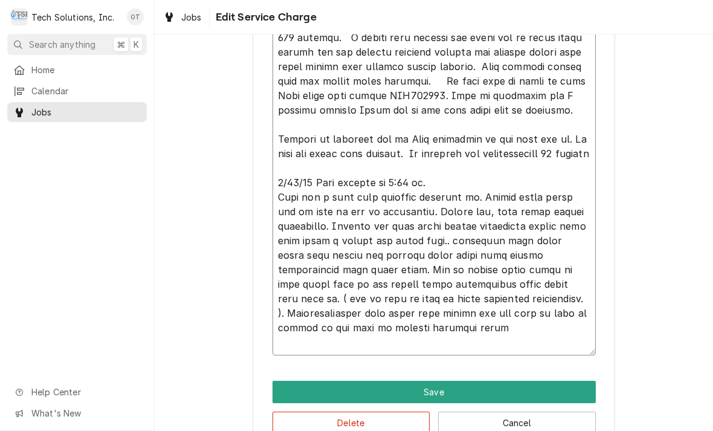
type textarea "8/4/25 arrived at location, checked unit, found unit shutting down after runnin…"
type textarea "x"
type textarea "8/4/25 arrived at location, checked unit, found unit shutting down after runnin…"
type textarea "x"
type textarea "8/4/25 arrived at location, checked unit, found unit shutting down after runnin…"
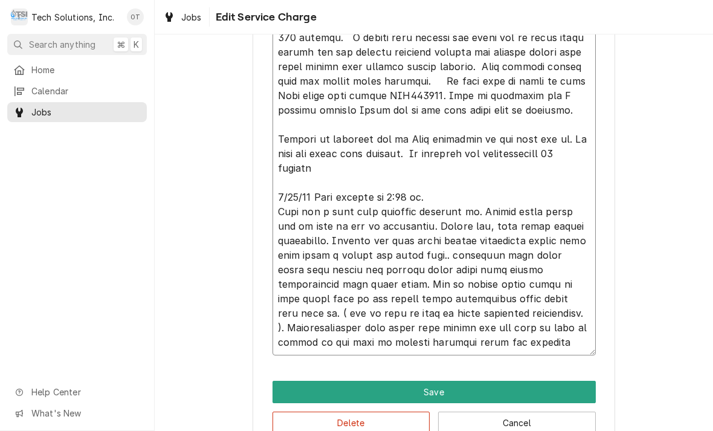
type textarea "x"
type textarea "8/4/25 arrived at location, checked unit, found unit shutting down after runnin…"
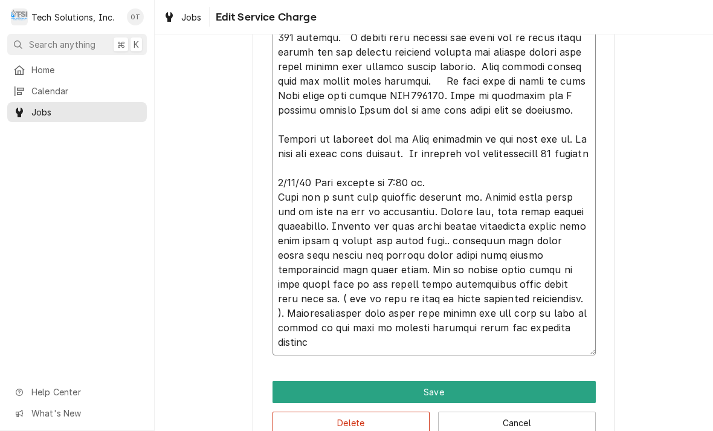
type textarea "x"
type textarea "8/4/25 arrived at location, checked unit, found unit shutting down after runnin…"
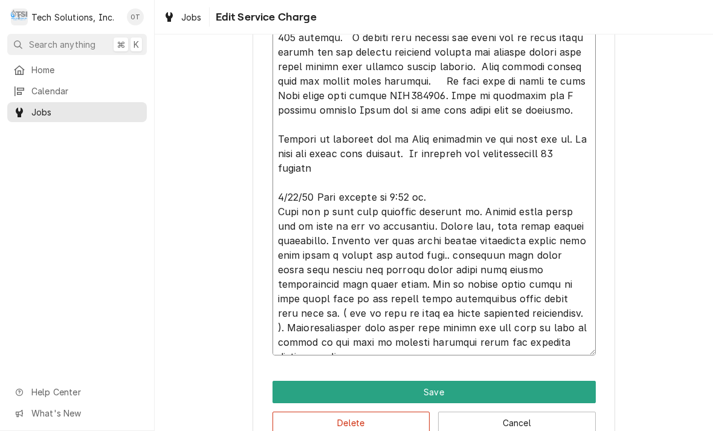
type textarea "x"
type textarea "8/4/25 arrived at location, checked unit, found unit shutting down after runnin…"
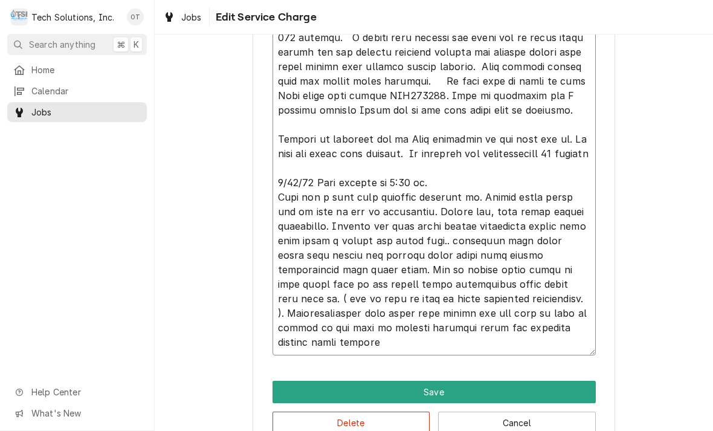
type textarea "x"
type textarea "8/4/25 arrived at location, checked unit, found unit shutting down after runnin…"
type textarea "x"
type textarea "8/4/25 arrived at location, checked unit, found unit shutting down after runnin…"
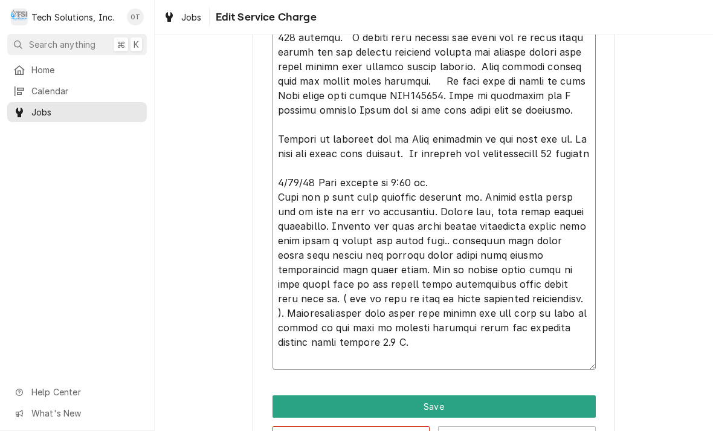
type textarea "x"
type textarea "8/4/25 arrived at location, checked unit, found unit shutting down after runnin…"
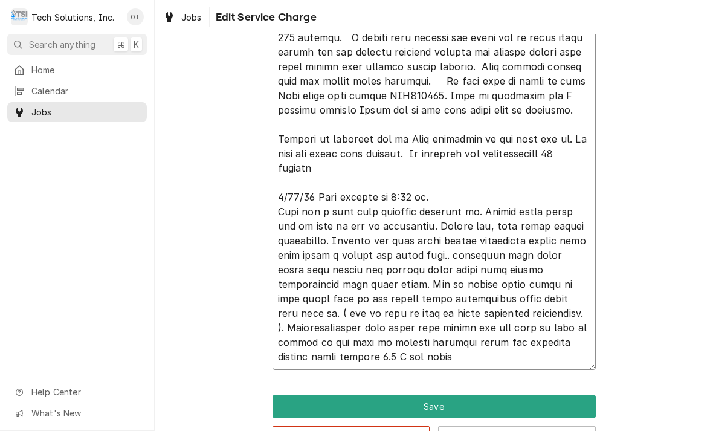
type textarea "x"
type textarea "8/4/25 arrived at location, checked unit, found unit shutting down after runnin…"
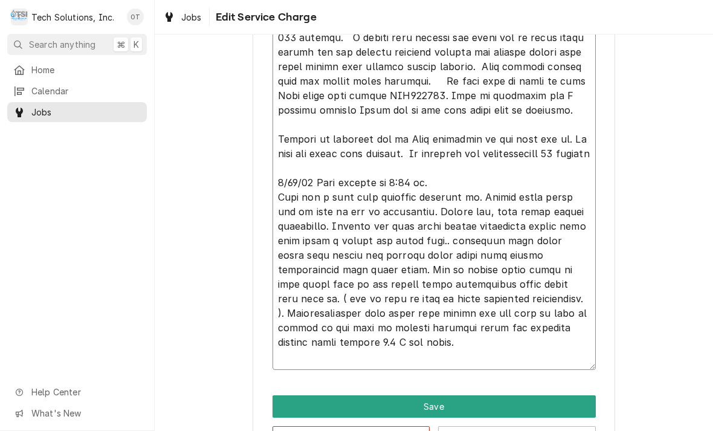
type textarea "x"
type textarea "8/4/25 arrived at location, checked unit, found unit shutting down after runnin…"
type textarea "x"
type textarea "8/4/25 arrived at location, checked unit, found unit shutting down after runnin…"
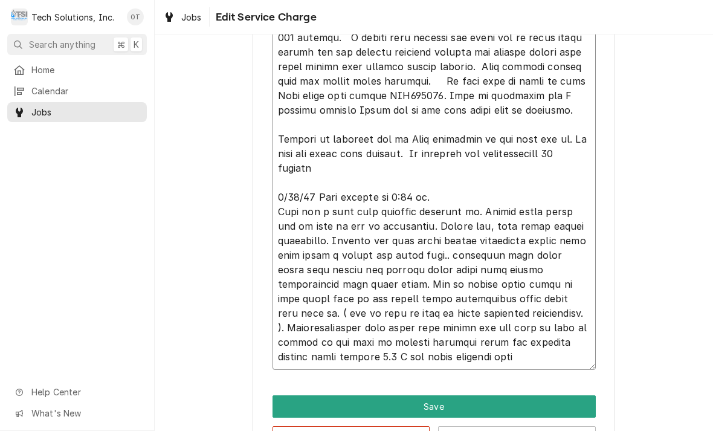
type textarea "x"
type textarea "8/4/25 arrived at location, checked unit, found unit shutting down after runnin…"
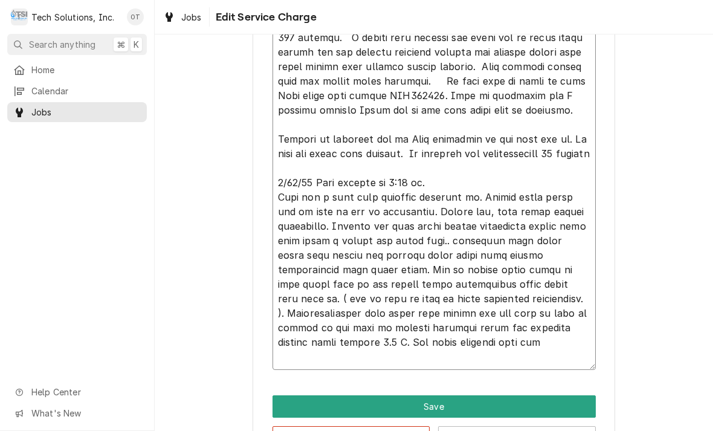
type textarea "x"
type textarea "8/4/25 arrived at location, checked unit, found unit shutting down after runnin…"
type textarea "x"
type textarea "8/4/25 arrived at location, checked unit, found unit shutting down after runnin…"
type textarea "x"
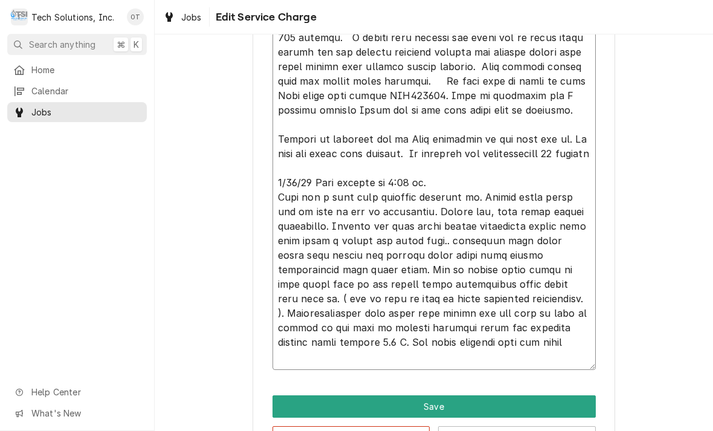
type textarea "8/4/25 arrived at location, checked unit, found unit shutting down after runnin…"
type textarea "x"
type textarea "8/4/25 arrived at location, checked unit, found unit shutting down after runnin…"
type textarea "x"
type textarea "8/4/25 arrived at location, checked unit, found unit shutting down after runnin…"
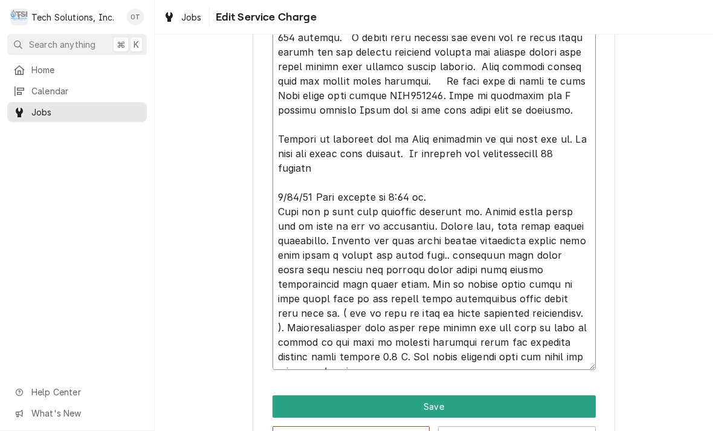
type textarea "x"
type textarea "8/4/25 arrived at location, checked unit, found unit shutting down after runnin…"
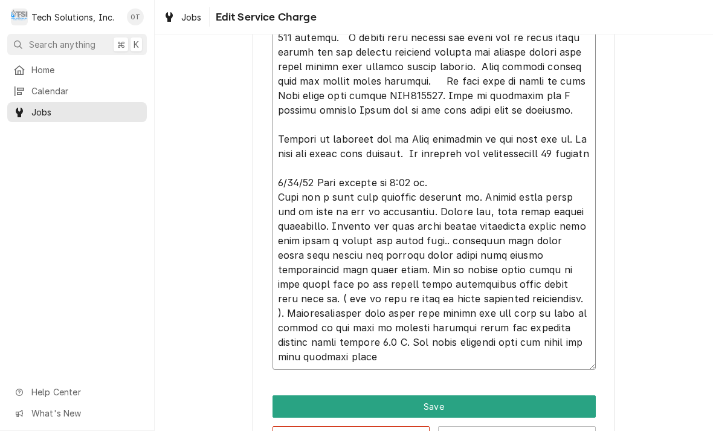
type textarea "x"
type textarea "8/4/25 arrived at location, checked unit, found unit shutting down after runnin…"
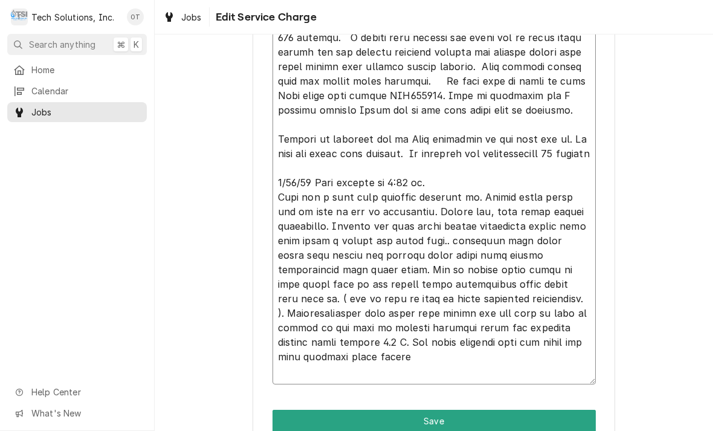
type textarea "x"
type textarea "8/4/25 arrived at location, checked unit, found unit shutting down after runnin…"
type textarea "x"
type textarea "8/4/25 arrived at location, checked unit, found unit shutting down after runnin…"
type textarea "x"
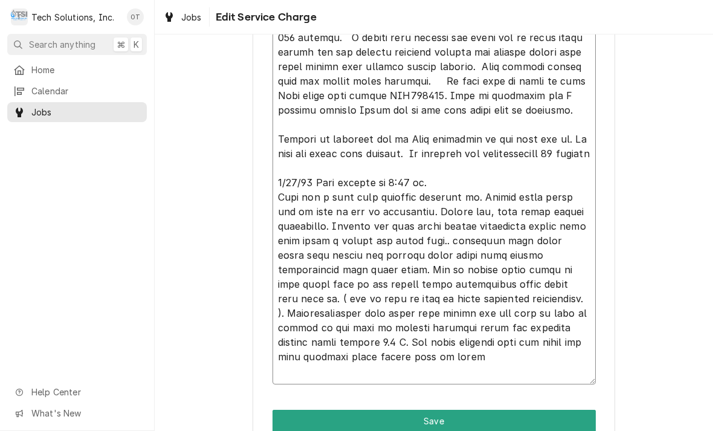
type textarea "8/4/25 arrived at location, checked unit, found unit shutting down after runnin…"
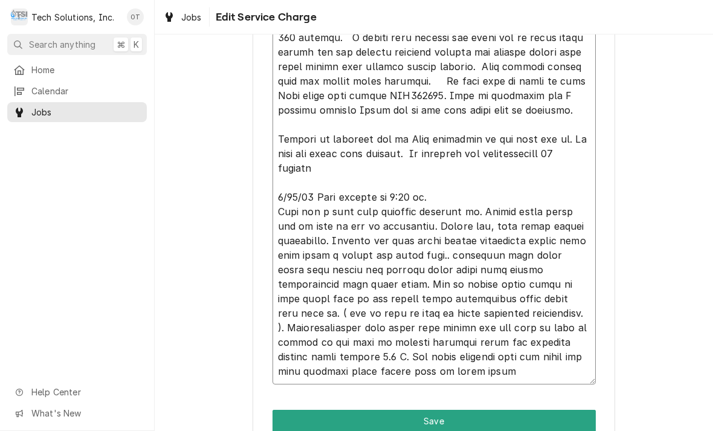
type textarea "x"
type textarea "8/4/25 arrived at location, checked unit, found unit shutting down after runnin…"
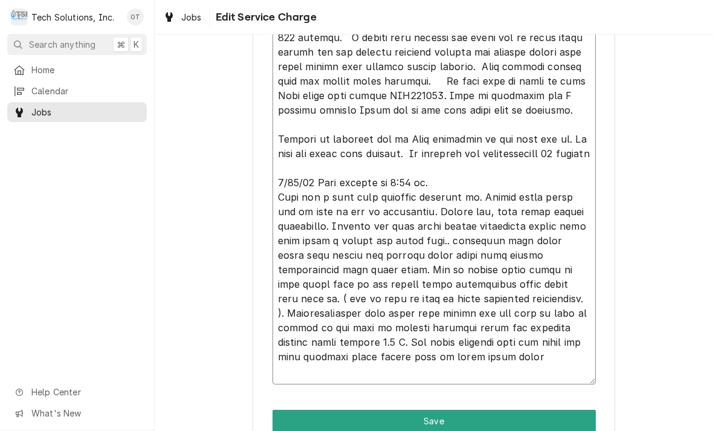
type textarea "x"
type textarea "8/4/25 arrived at location, checked unit, found unit shutting down after runnin…"
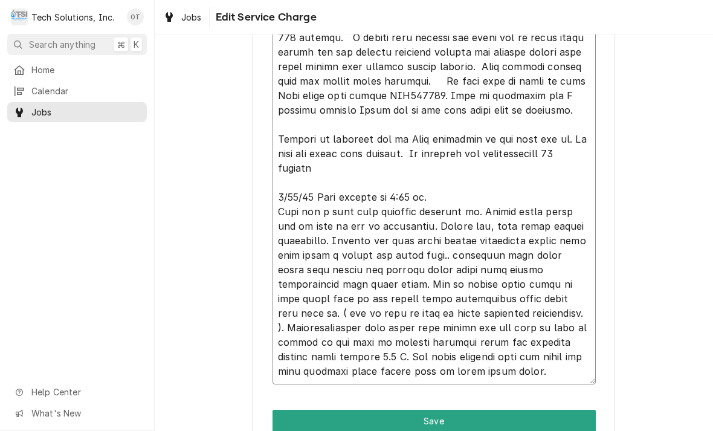
type textarea "x"
type textarea "8/4/25 arrived at location, checked unit, found unit shutting down after runnin…"
type textarea "x"
type textarea "8/4/25 arrived at location, checked unit, found unit shutting down after runnin…"
type textarea "x"
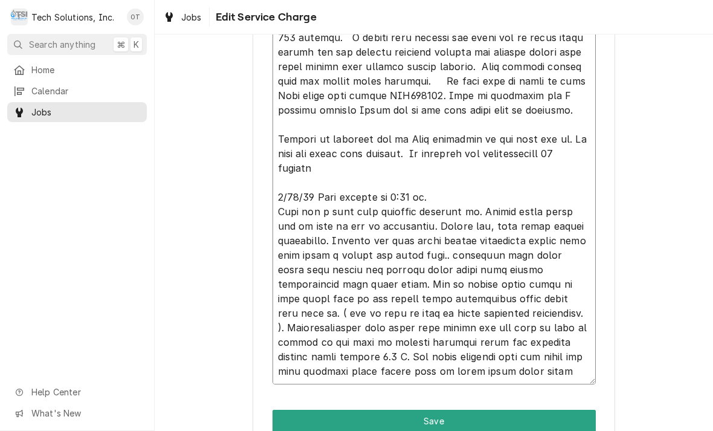
type textarea "8/4/25 arrived at location, checked unit, found unit shutting down after runnin…"
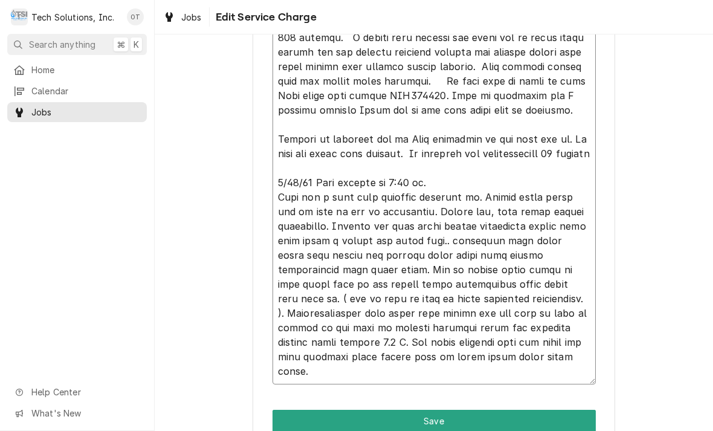
type textarea "x"
type textarea "8/4/25 arrived at location, checked unit, found unit shutting down after runnin…"
type textarea "x"
type textarea "8/4/25 arrived at location, checked unit, found unit shutting down after runnin…"
type textarea "x"
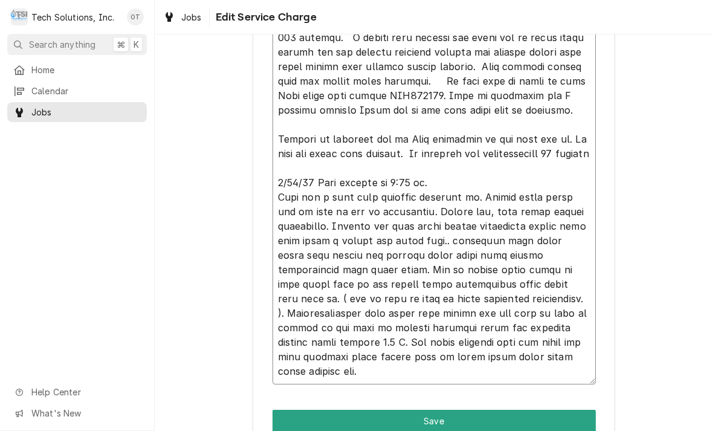
type textarea "8/4/25 arrived at location, checked unit, found unit shutting down after runnin…"
type textarea "x"
type textarea "8/4/25 arrived at location, checked unit, found unit shutting down after runnin…"
type textarea "x"
type textarea "8/4/25 arrived at location, checked unit, found unit shutting down after runnin…"
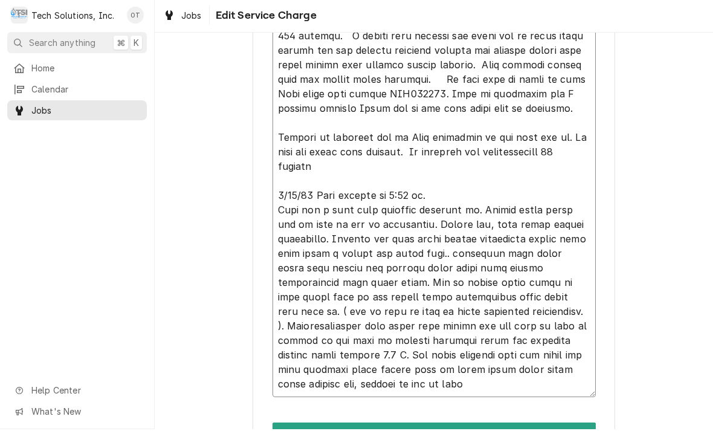
type textarea "x"
type textarea "8/4/25 arrived at location, checked unit, found unit shutting down after runnin…"
type textarea "x"
type textarea "8/4/25 arrived at location, checked unit, found unit shutting down after runnin…"
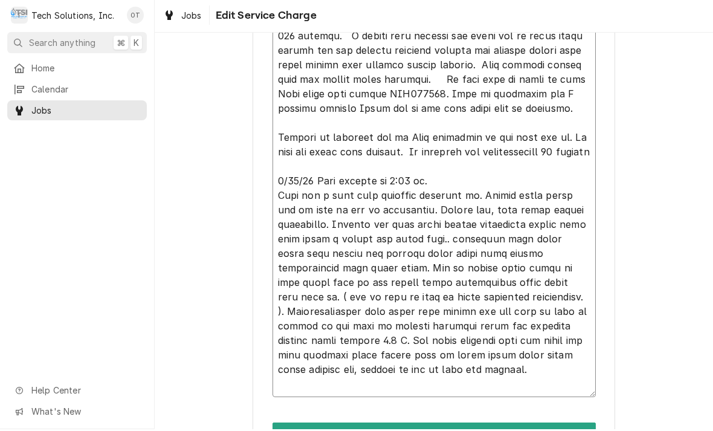
type textarea "x"
type textarea "8/4/25 arrived at location, checked unit, found unit shutting down after runnin…"
type textarea "x"
type textarea "8/4/25 arrived at location, checked unit, found unit shutting down after runnin…"
type textarea "x"
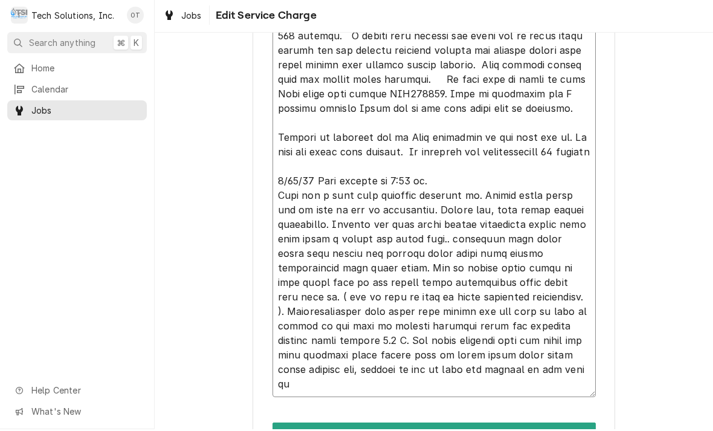
type textarea "8/4/25 arrived at location, checked unit, found unit shutting down after runnin…"
type textarea "x"
type textarea "8/4/25 arrived at location, checked unit, found unit shutting down after runnin…"
type textarea "x"
type textarea "8/4/25 arrived at location, checked unit, found unit shutting down after runnin…"
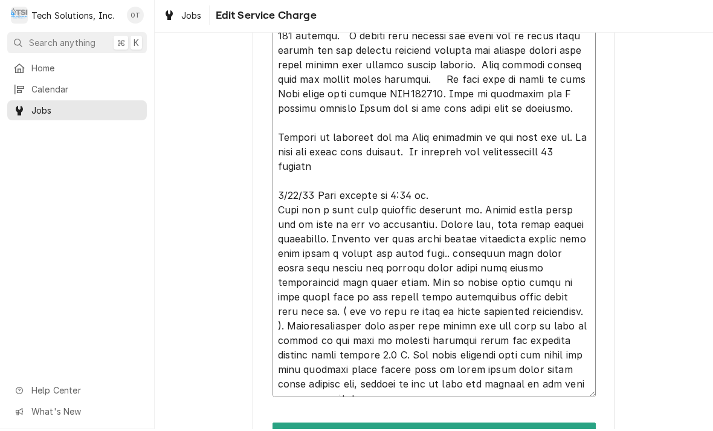
type textarea "x"
type textarea "8/4/25 arrived at location, checked unit, found unit shutting down after runnin…"
type textarea "x"
type textarea "8/4/25 arrived at location, checked unit, found unit shutting down after runnin…"
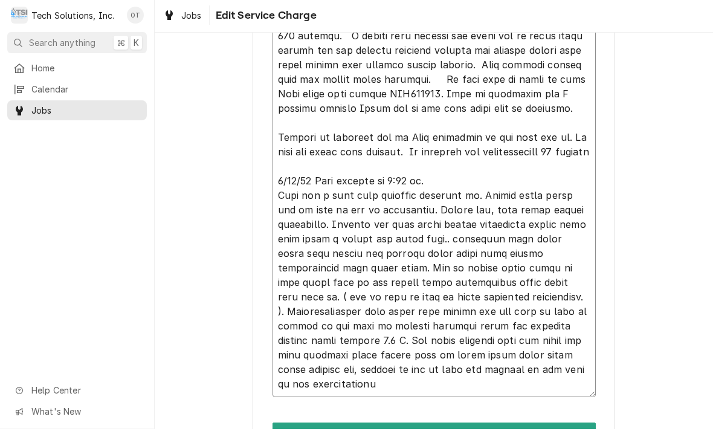
type textarea "x"
type textarea "8/4/25 arrived at location, checked unit, found unit shutting down after runnin…"
type textarea "x"
type textarea "8/4/25 arrived at location, checked unit, found unit shutting down after runnin…"
type textarea "x"
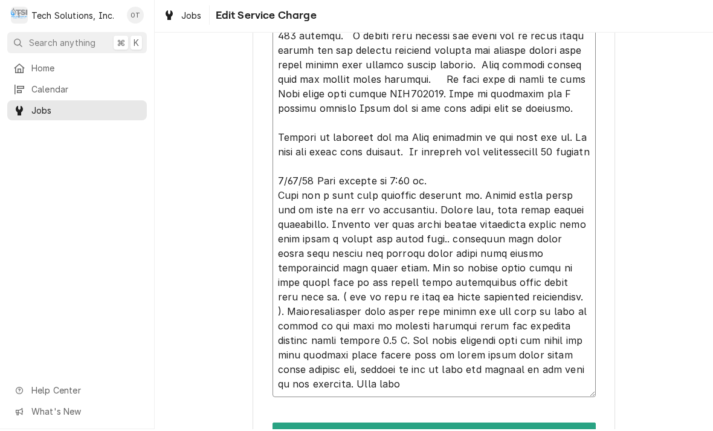
type textarea "8/4/25 arrived at location, checked unit, found unit shutting down after runnin…"
type textarea "x"
type textarea "8/4/25 arrived at location, checked unit, found unit shutting down after runnin…"
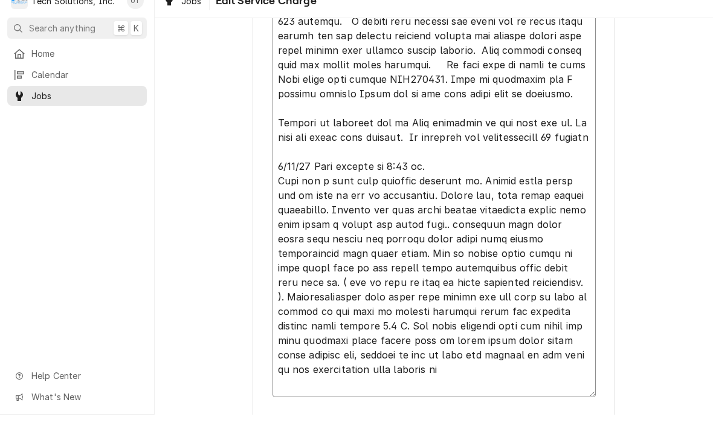
type textarea "x"
type textarea "8/4/25 arrived at location, checked unit, found unit shutting down after runnin…"
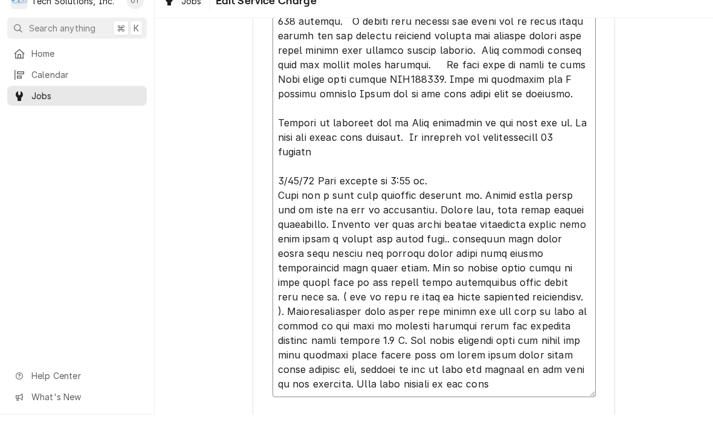
type textarea "x"
type textarea "8/4/25 arrived at location, checked unit, found unit shutting down after runnin…"
type textarea "x"
type textarea "8/4/25 arrived at location, checked unit, found unit shutting down after runnin…"
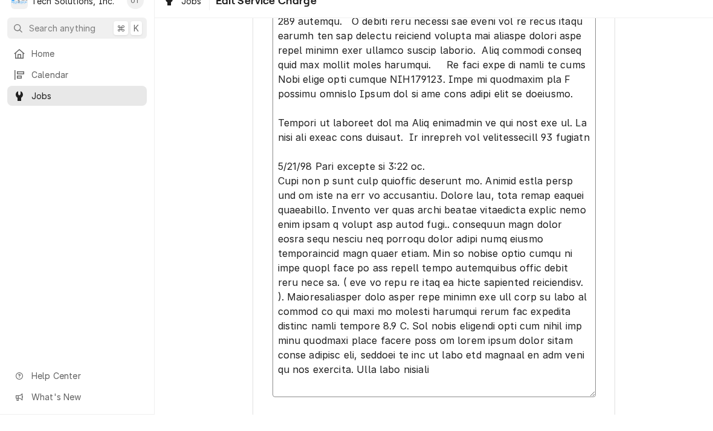
type textarea "x"
type textarea "8/4/25 arrived at location, checked unit, found unit shutting down after runnin…"
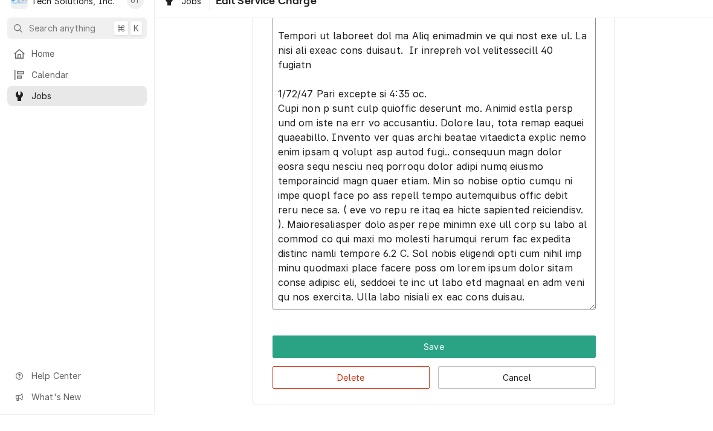
scroll to position [634, 0]
type textarea "x"
type textarea "8/4/25 arrived at location, checked unit, found unit shutting down after runnin…"
type textarea "x"
type textarea "8/4/25 arrived at location, checked unit, found unit shutting down after runnin…"
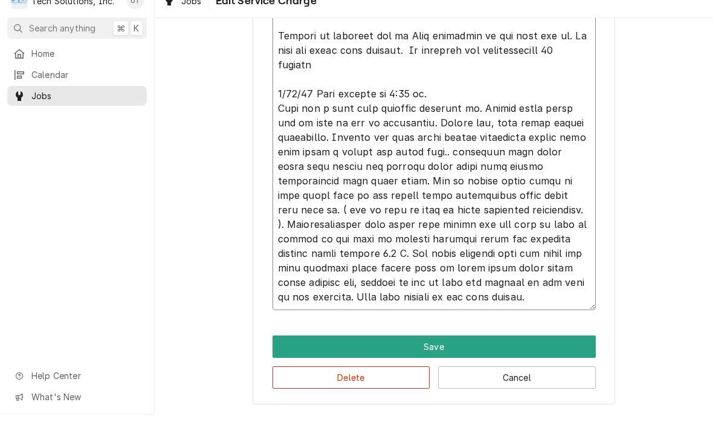
type textarea "x"
type textarea "8/4/25 arrived at location, checked unit, found unit shutting down after runnin…"
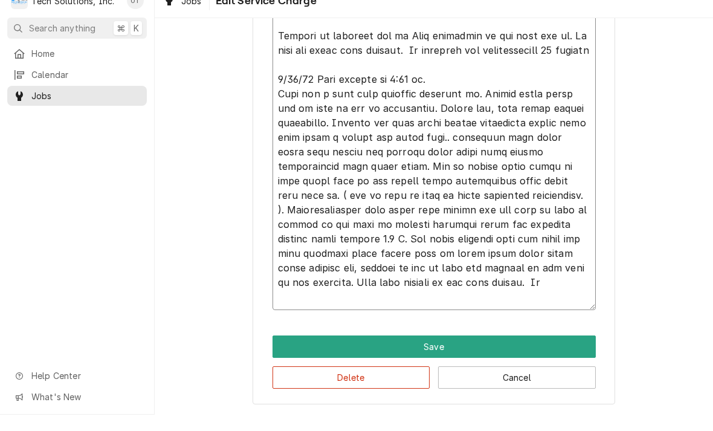
type textarea "x"
type textarea "8/4/25 arrived at location, checked unit, found unit shutting down after runnin…"
type textarea "x"
type textarea "8/4/25 arrived at location, checked unit, found unit shutting down after runnin…"
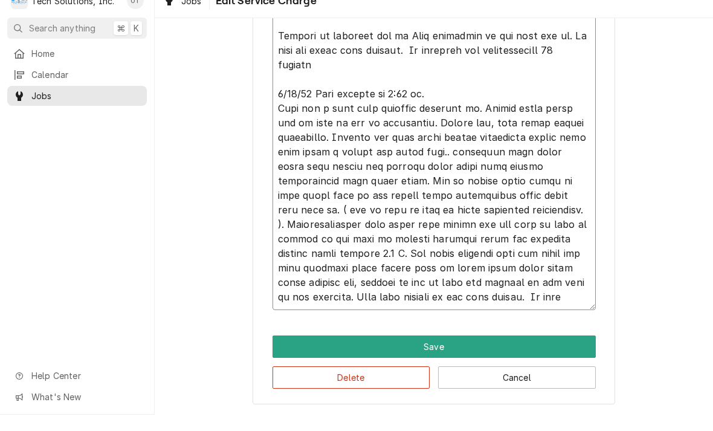
type textarea "x"
type textarea "8/4/25 arrived at location, checked unit, found unit shutting down after runnin…"
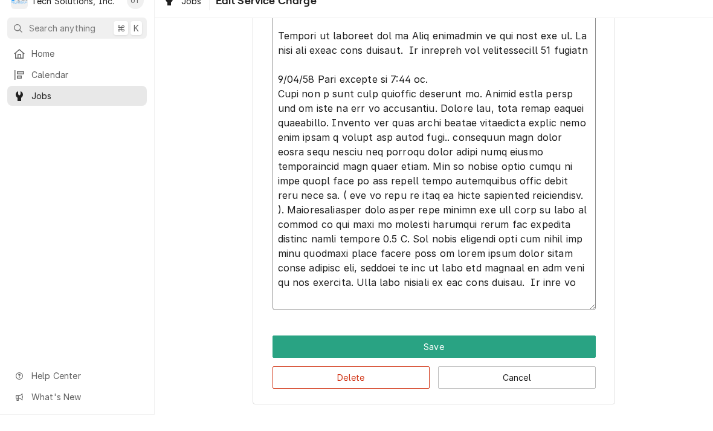
type textarea "x"
type textarea "8/4/25 arrived at location, checked unit, found unit shutting down after runnin…"
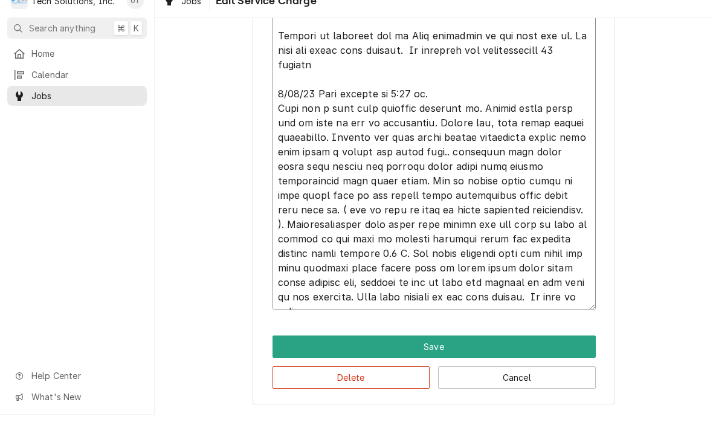
type textarea "x"
type textarea "8/4/25 arrived at location, checked unit, found unit shutting down after runnin…"
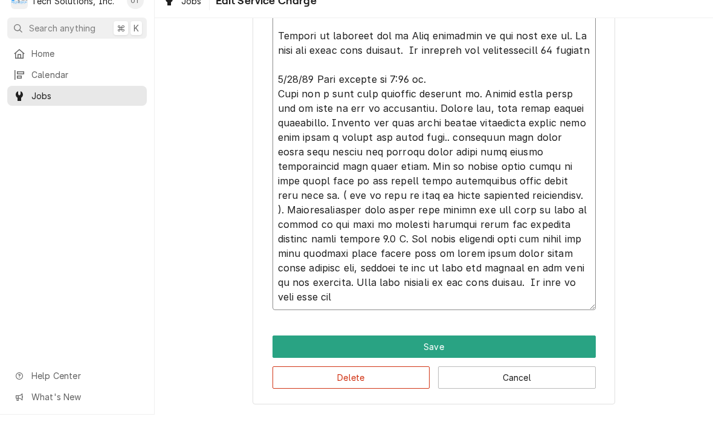
type textarea "x"
type textarea "8/4/25 arrived at location, checked unit, found unit shutting down after runnin…"
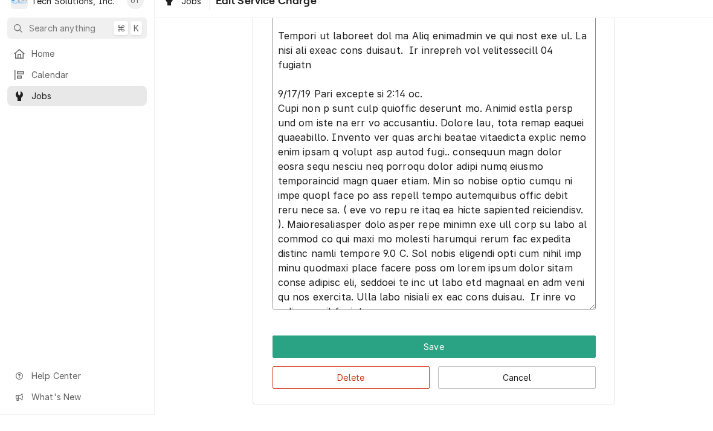
type textarea "x"
type textarea "8/4/25 arrived at location, checked unit, found unit shutting down after runnin…"
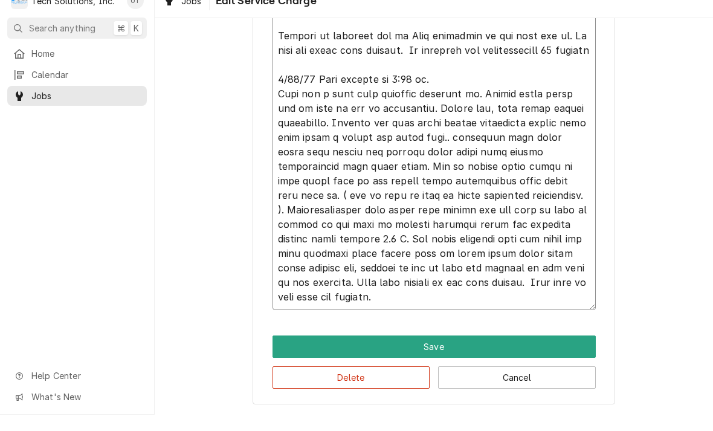
type textarea "x"
type textarea "8/4/25 arrived at location, checked unit, found unit shutting down after runnin…"
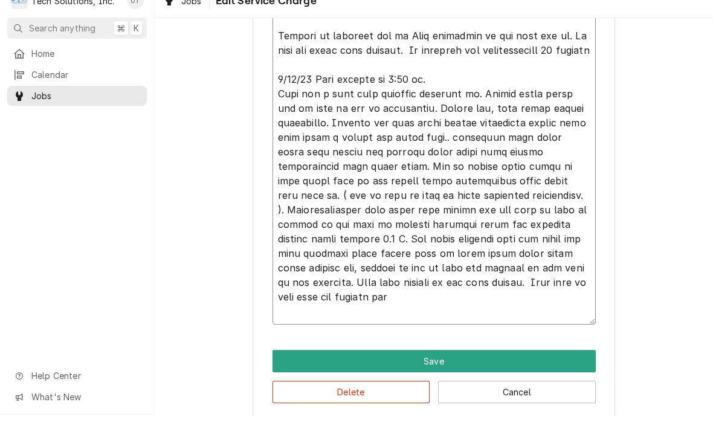
type textarea "x"
type textarea "8/4/25 arrived at location, checked unit, found unit shutting down after runnin…"
type textarea "x"
type textarea "8/4/25 arrived at location, checked unit, found unit shutting down after runnin…"
type textarea "x"
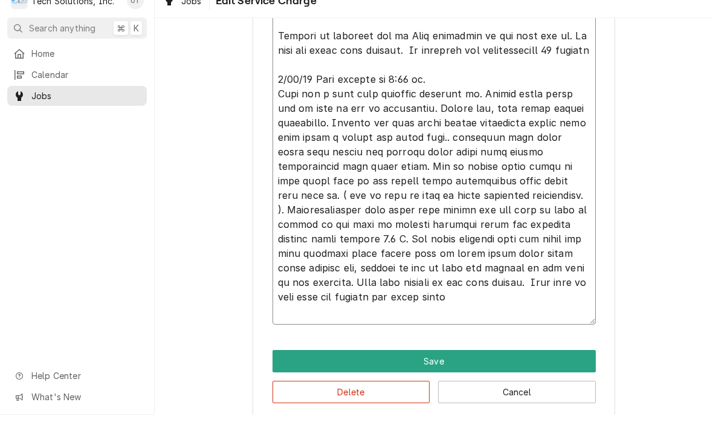
type textarea "8/4/25 arrived at location, checked unit, found unit shutting down after runnin…"
type textarea "x"
type textarea "8/4/25 arrived at location, checked unit, found unit shutting down after runnin…"
type textarea "x"
type textarea "8/4/25 arrived at location, checked unit, found unit shutting down after runnin…"
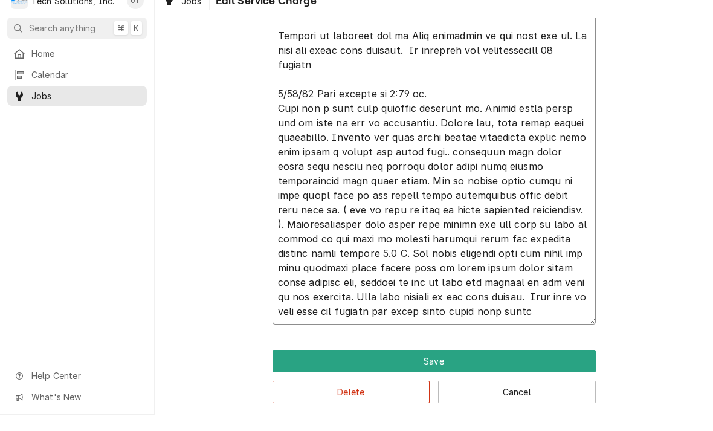
type textarea "x"
type textarea "8/4/25 arrived at location, checked unit, found unit shutting down after runnin…"
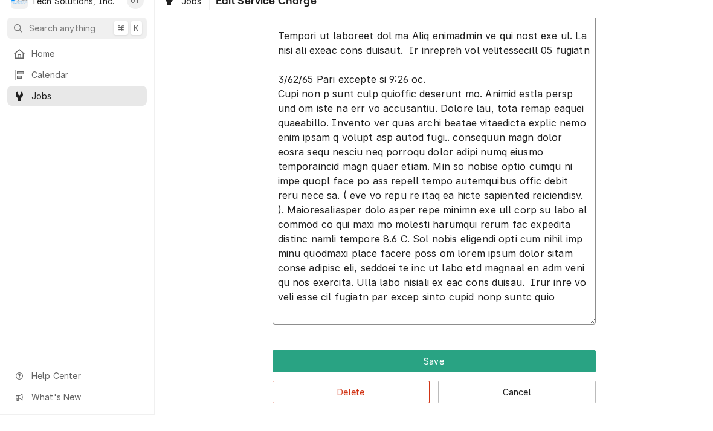
type textarea "x"
type textarea "8/4/25 arrived at location, checked unit, found unit shutting down after runnin…"
type textarea "x"
type textarea "8/4/25 arrived at location, checked unit, found unit shutting down after runnin…"
type textarea "x"
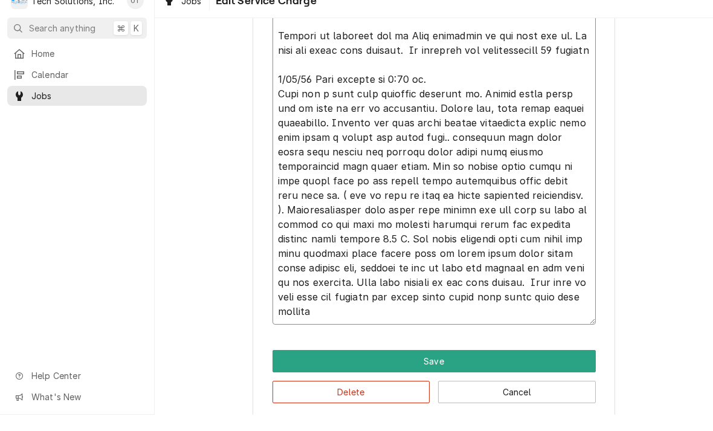
type textarea "8/4/25 arrived at location, checked unit, found unit shutting down after runnin…"
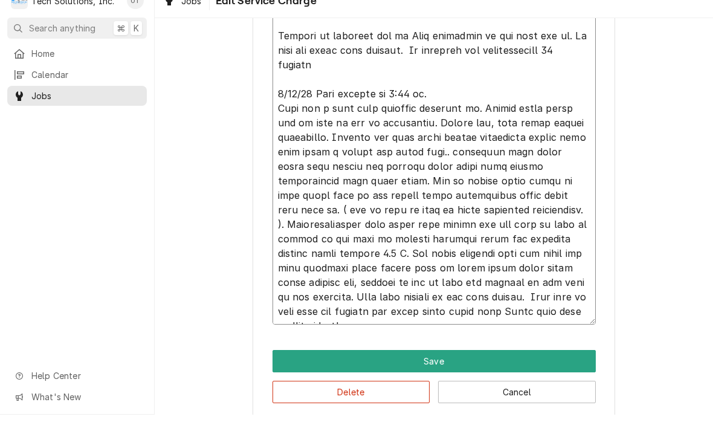
type textarea "x"
type textarea "8/4/25 arrived at location, checked unit, found unit shutting down after runnin…"
type textarea "x"
type textarea "8/4/25 arrived at location, checked unit, found unit shutting down after runnin…"
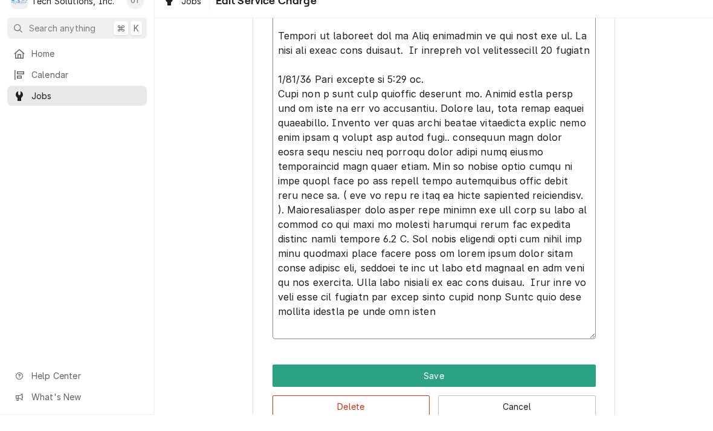
type textarea "x"
type textarea "8/4/25 arrived at location, checked unit, found unit shutting down after runnin…"
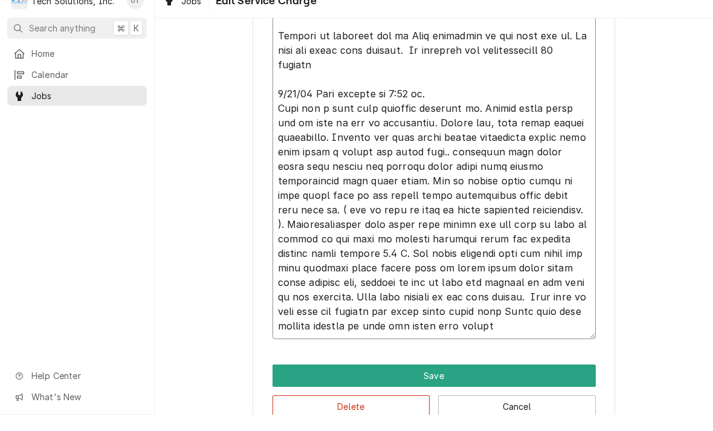
type textarea "x"
type textarea "8/4/25 arrived at location, checked unit, found unit shutting down after runnin…"
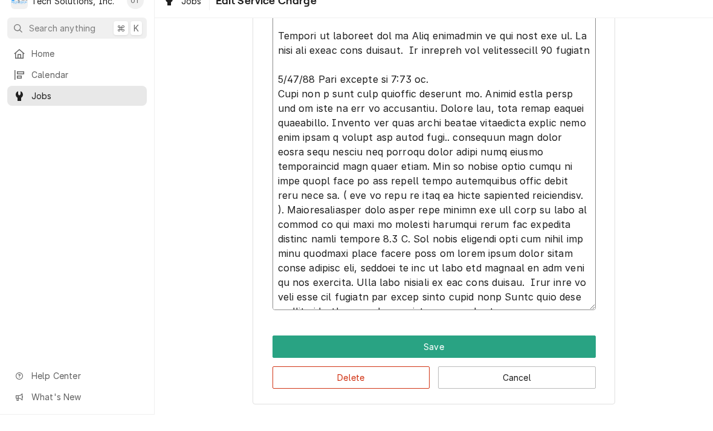
type textarea "x"
type textarea "8/4/25 arrived at location, checked unit, found unit shutting down after runnin…"
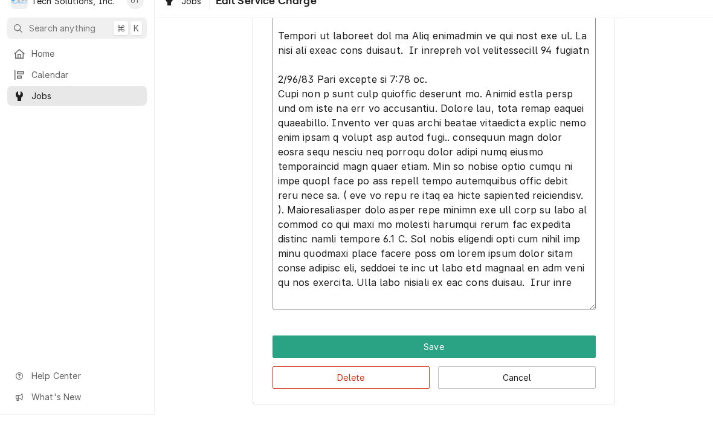
type textarea "x"
type textarea "8/4/25 arrived at location, checked unit, found unit shutting down after runnin…"
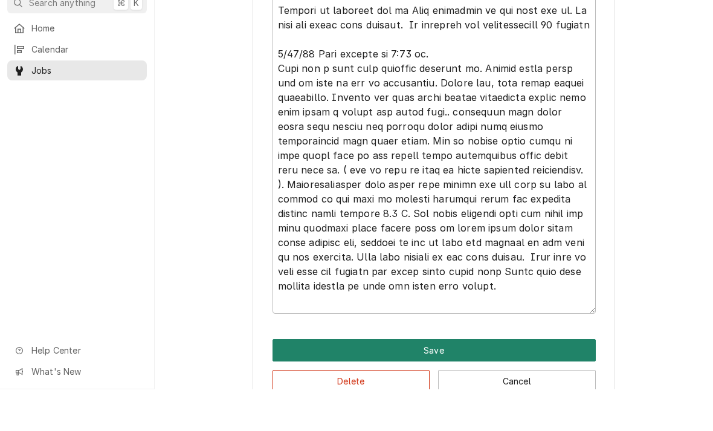
click at [437, 381] on button "Save" at bounding box center [434, 392] width 323 height 22
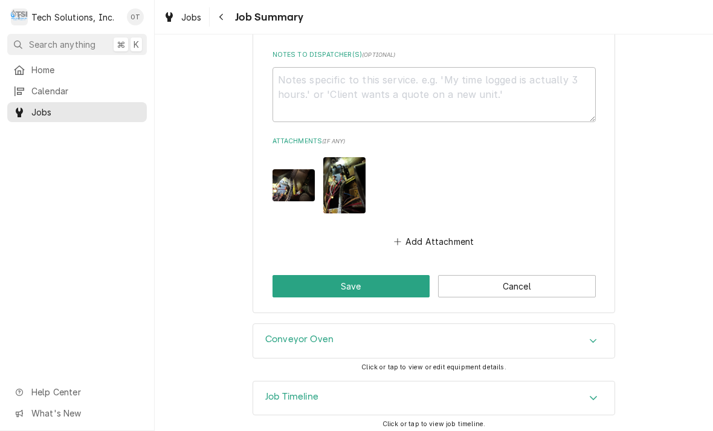
scroll to position [1372, 0]
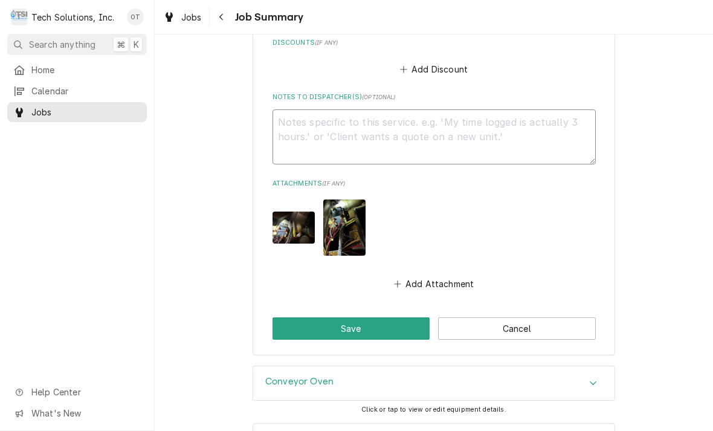
click at [310, 129] on textarea "Notes to Dispatcher(s) ( optional )" at bounding box center [434, 136] width 323 height 55
click at [531, 235] on div "Attachments" at bounding box center [434, 227] width 323 height 73
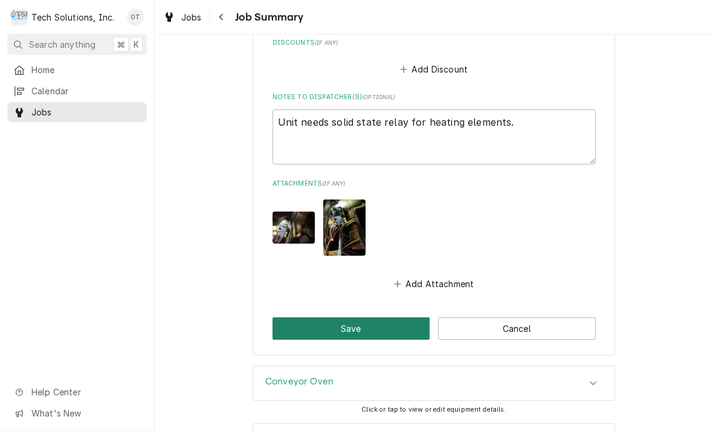
click at [343, 321] on button "Save" at bounding box center [352, 328] width 158 height 22
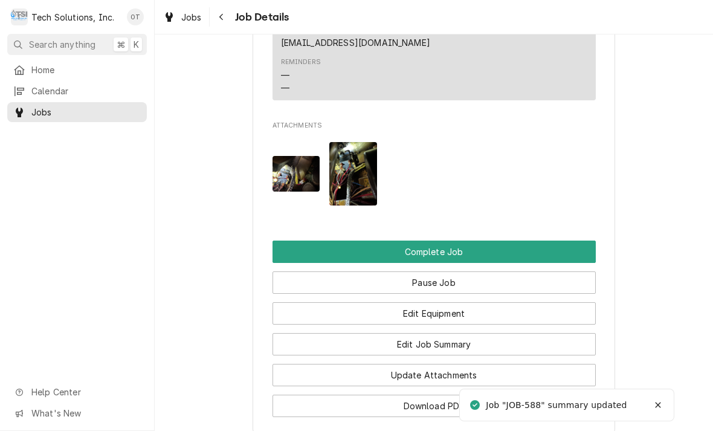
scroll to position [1374, 0]
